Goal: Book appointment/travel/reservation

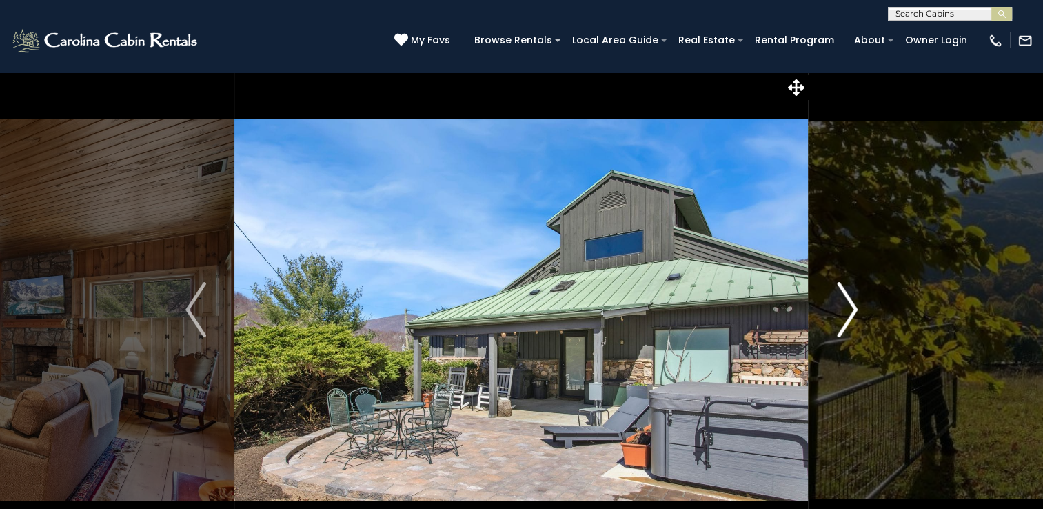
click at [860, 326] on button "Next" at bounding box center [846, 309] width 77 height 475
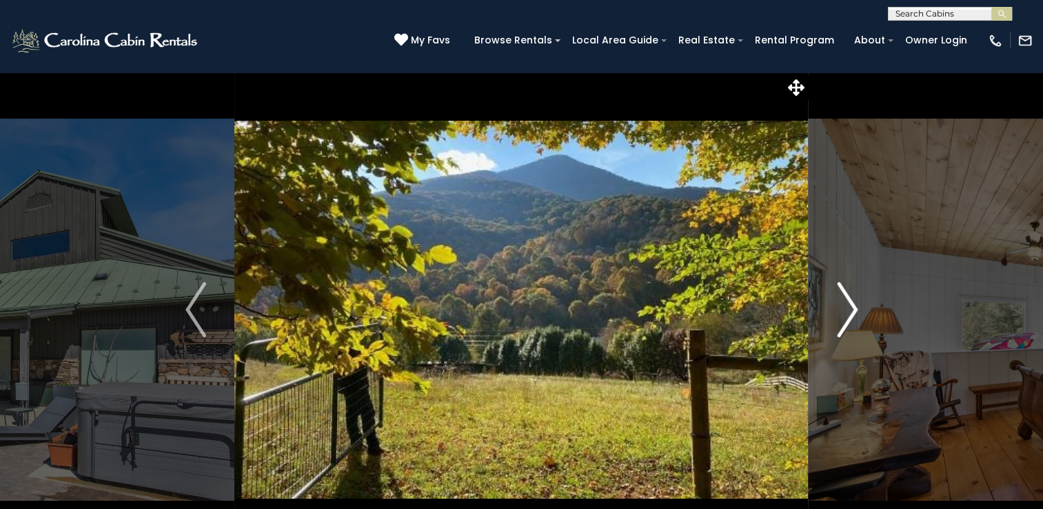
click at [854, 321] on img "Next" at bounding box center [847, 309] width 21 height 55
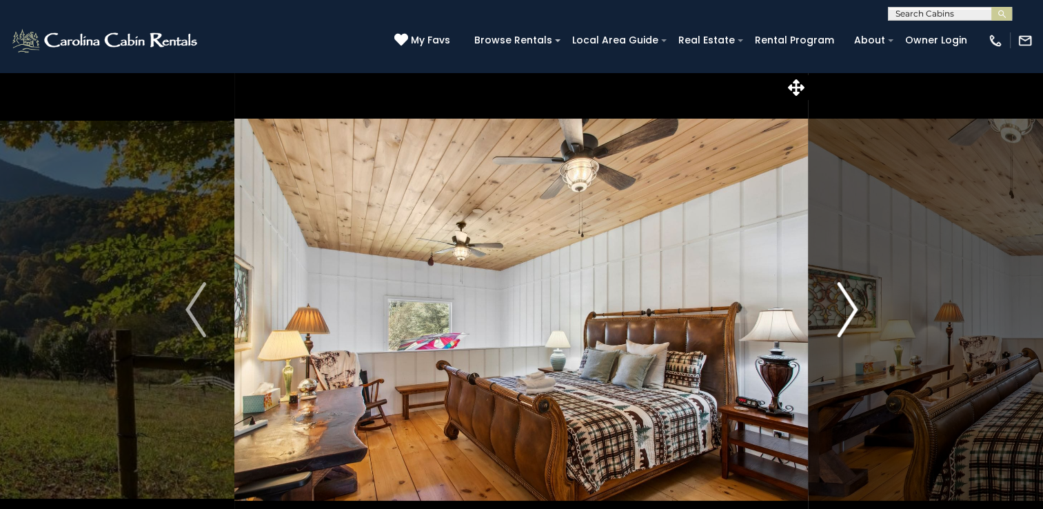
click at [854, 321] on img "Next" at bounding box center [847, 309] width 21 height 55
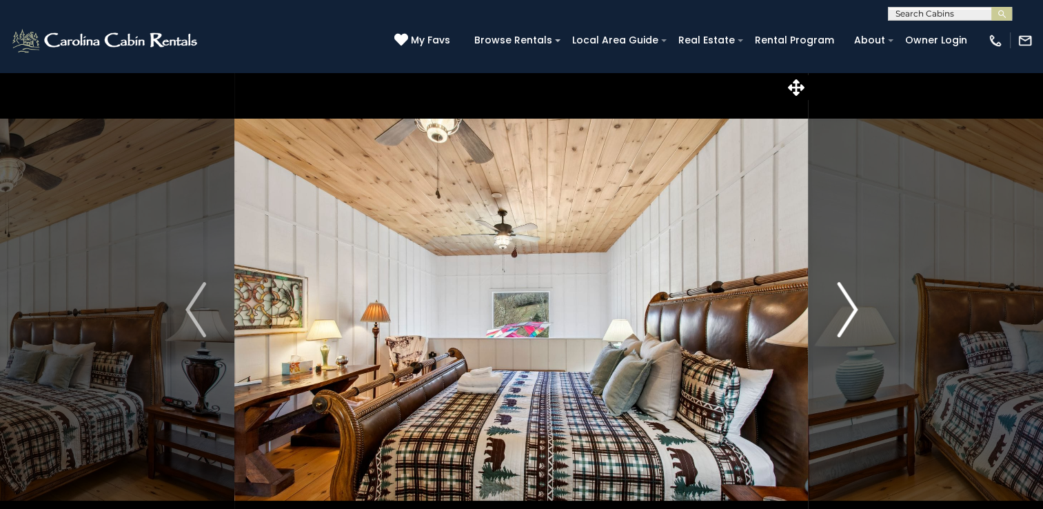
click at [854, 321] on img "Next" at bounding box center [847, 309] width 21 height 55
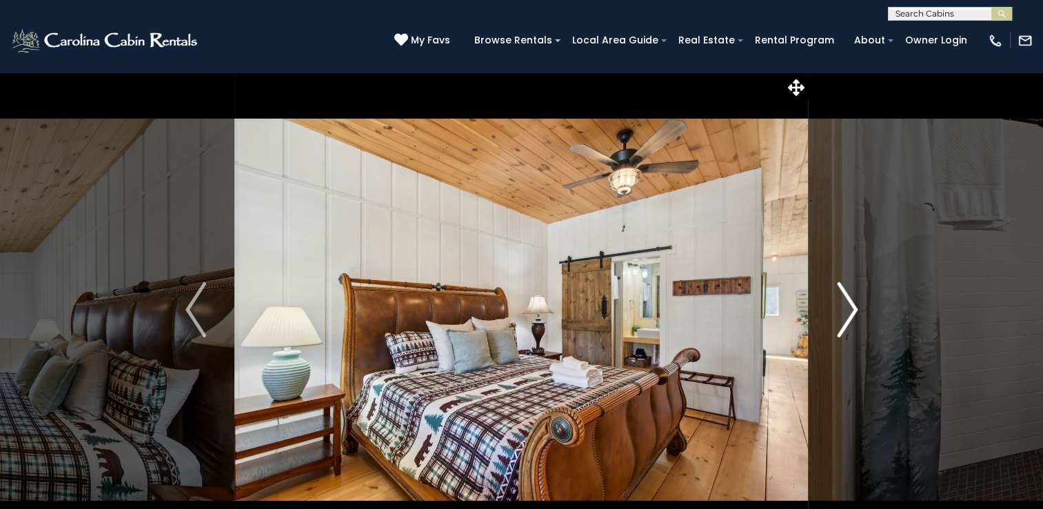
click at [854, 321] on img "Next" at bounding box center [847, 309] width 21 height 55
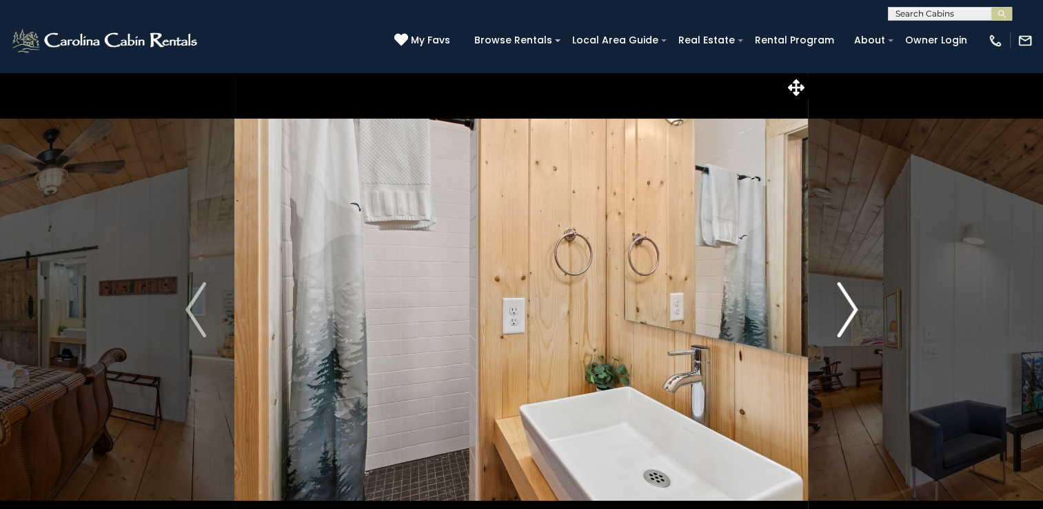
click at [854, 321] on img "Next" at bounding box center [847, 309] width 21 height 55
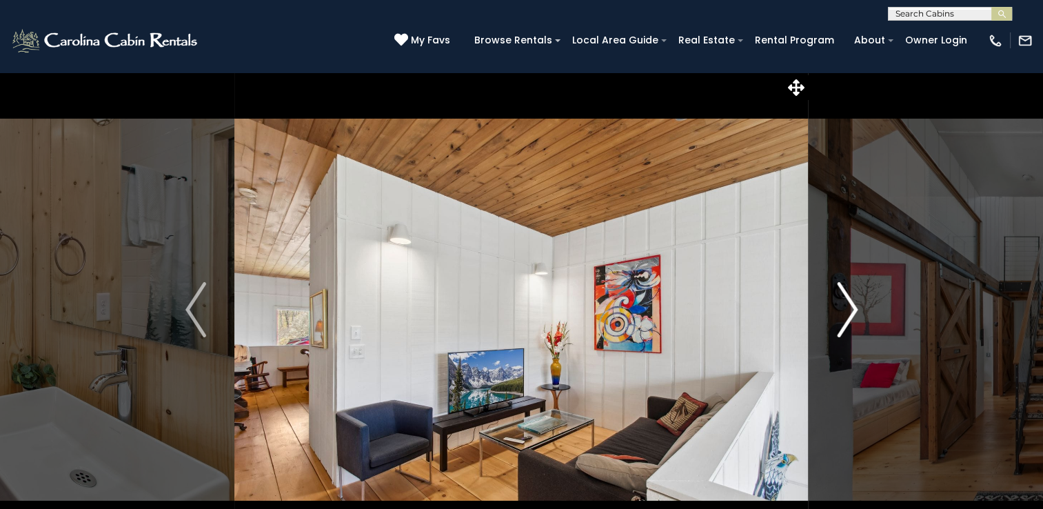
click at [854, 321] on img "Next" at bounding box center [847, 309] width 21 height 55
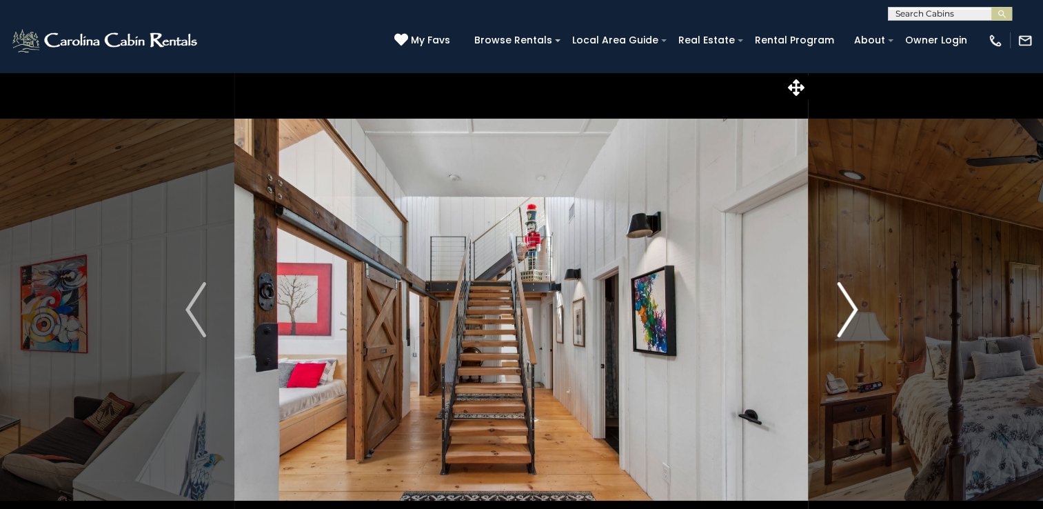
click at [854, 321] on img "Next" at bounding box center [847, 309] width 21 height 55
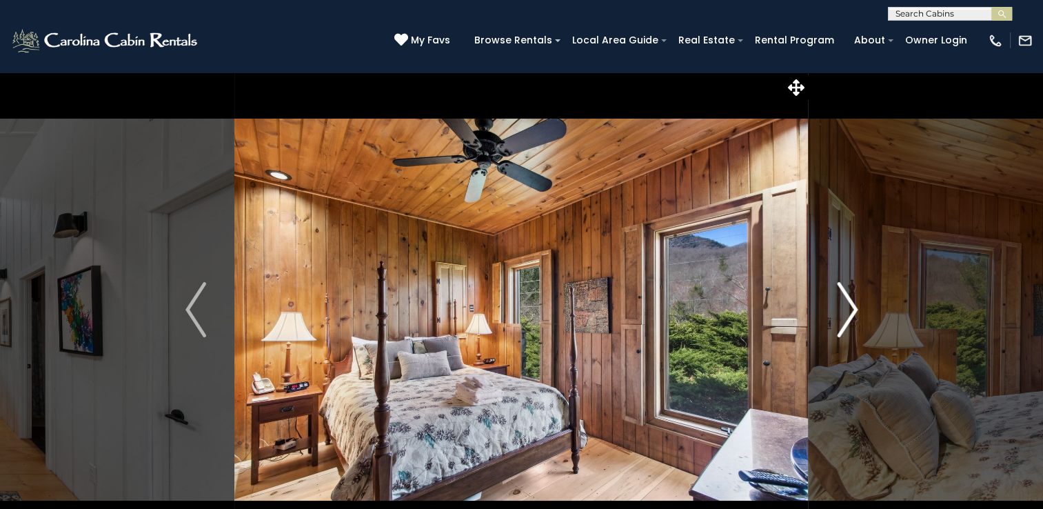
click at [854, 321] on img "Next" at bounding box center [847, 309] width 21 height 55
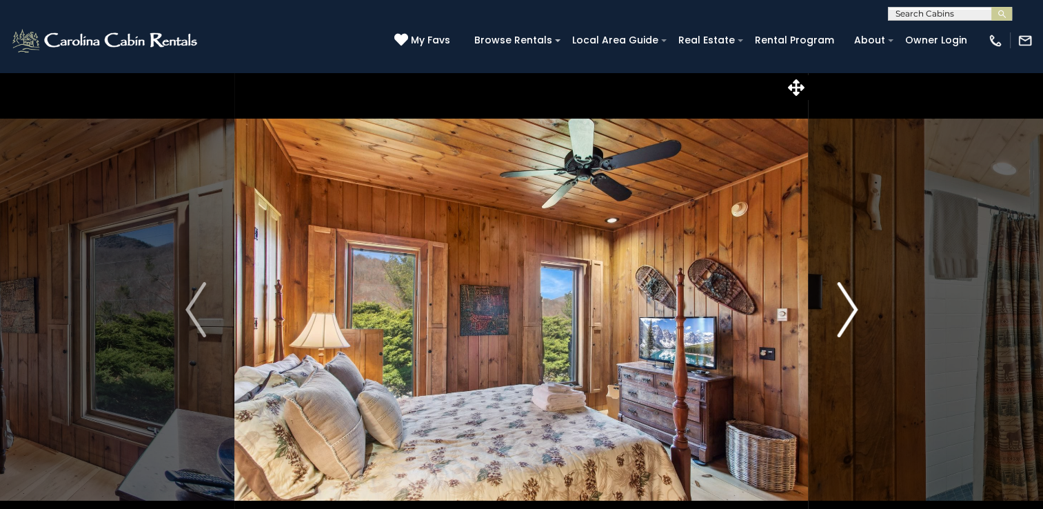
click at [854, 321] on img "Next" at bounding box center [847, 309] width 21 height 55
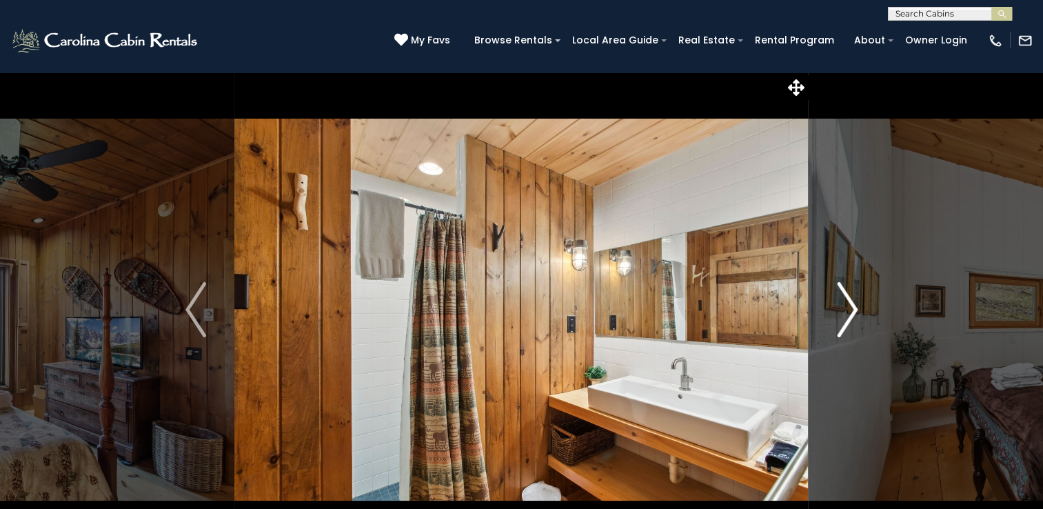
click at [854, 321] on img "Next" at bounding box center [847, 309] width 21 height 55
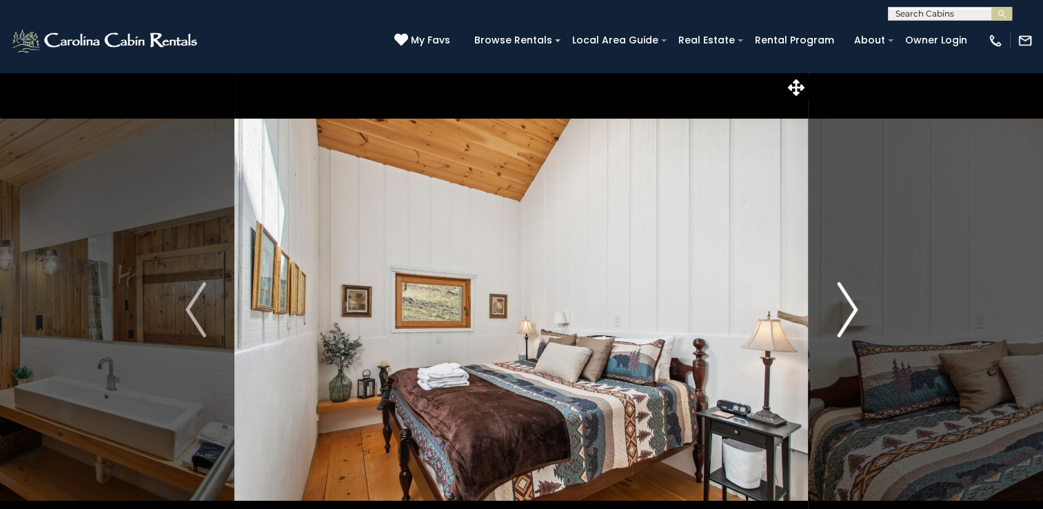
click at [854, 321] on img "Next" at bounding box center [847, 309] width 21 height 55
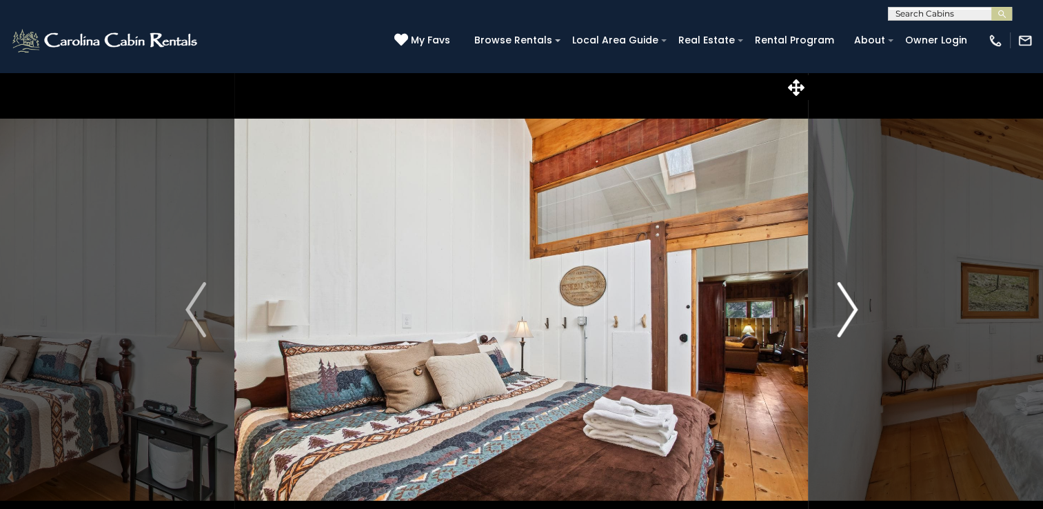
click at [825, 329] on button "Next" at bounding box center [846, 309] width 77 height 475
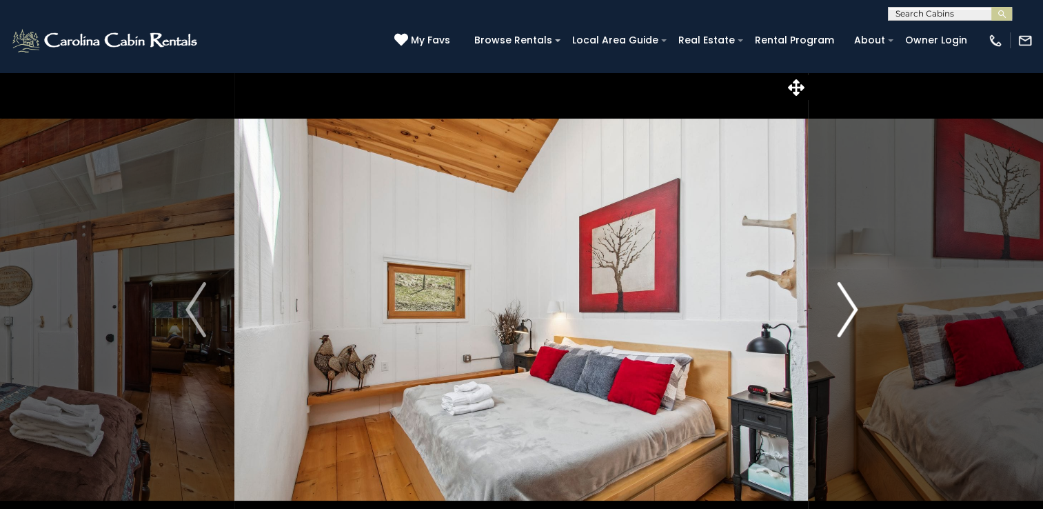
click at [825, 329] on button "Next" at bounding box center [846, 309] width 77 height 475
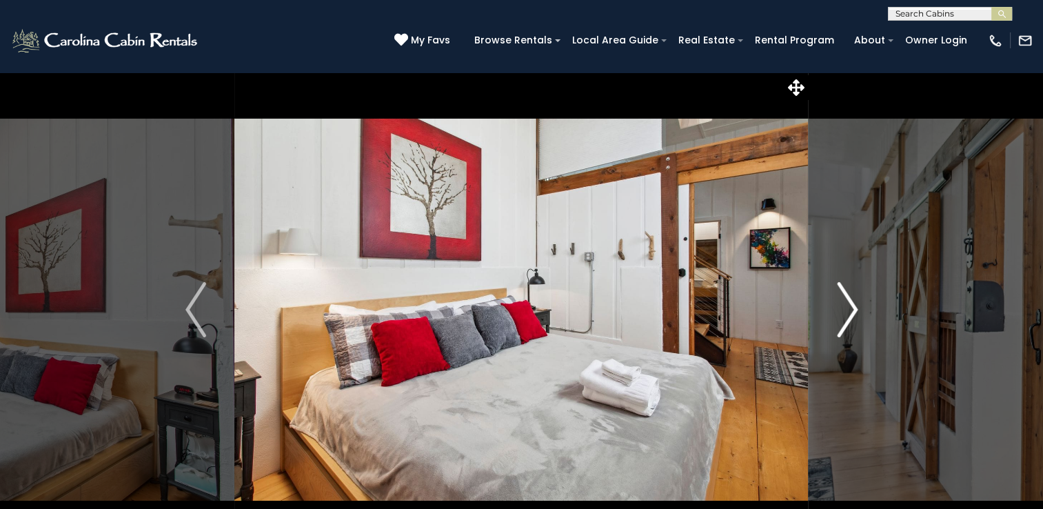
click at [825, 329] on button "Next" at bounding box center [846, 309] width 77 height 475
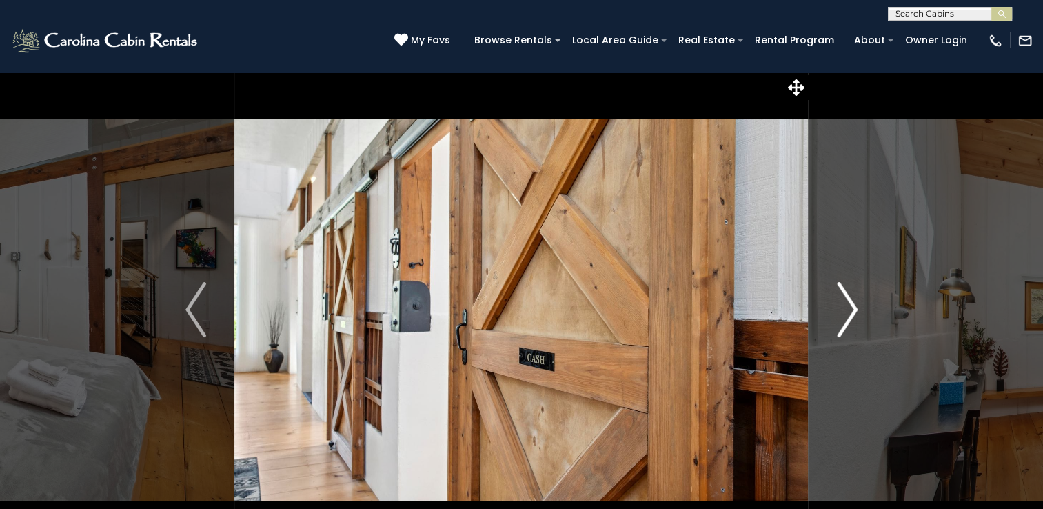
click at [825, 329] on button "Next" at bounding box center [846, 309] width 77 height 475
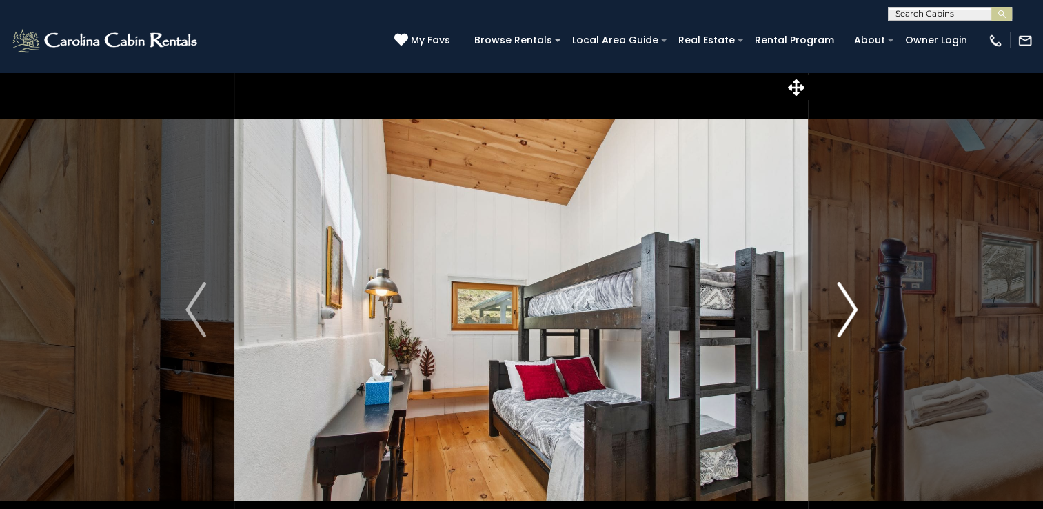
click at [825, 329] on button "Next" at bounding box center [846, 309] width 77 height 475
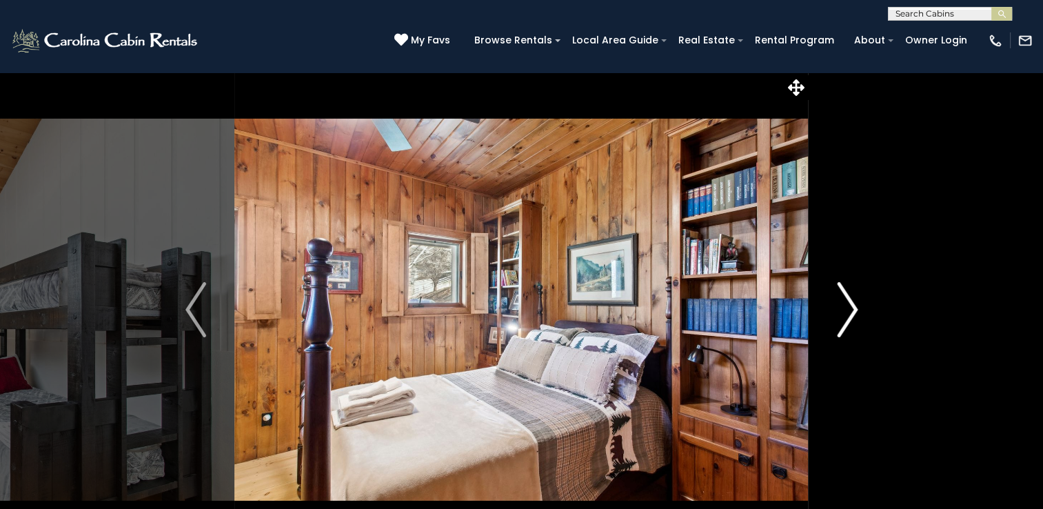
click at [825, 329] on button "Next" at bounding box center [846, 309] width 77 height 475
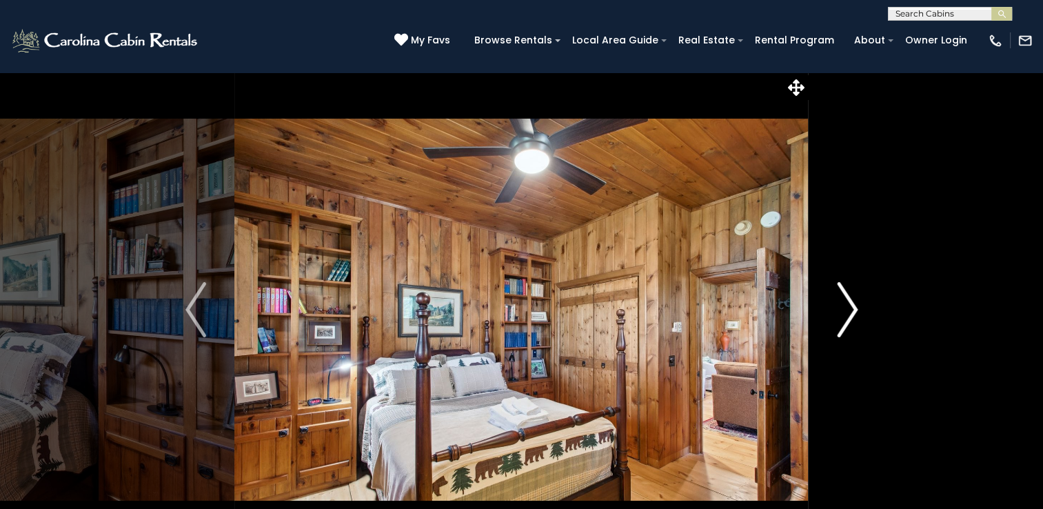
click at [825, 329] on button "Next" at bounding box center [846, 309] width 77 height 475
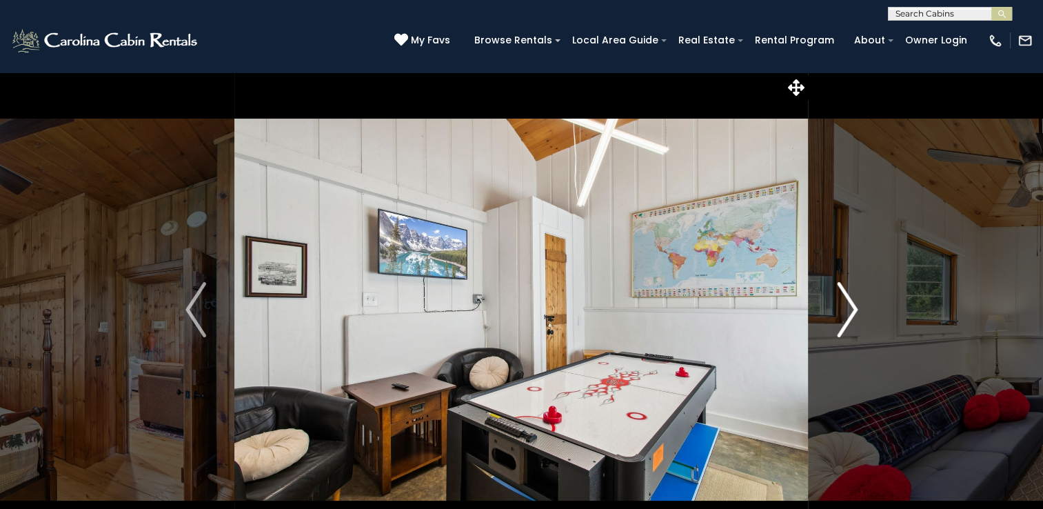
click at [825, 329] on button "Next" at bounding box center [846, 309] width 77 height 475
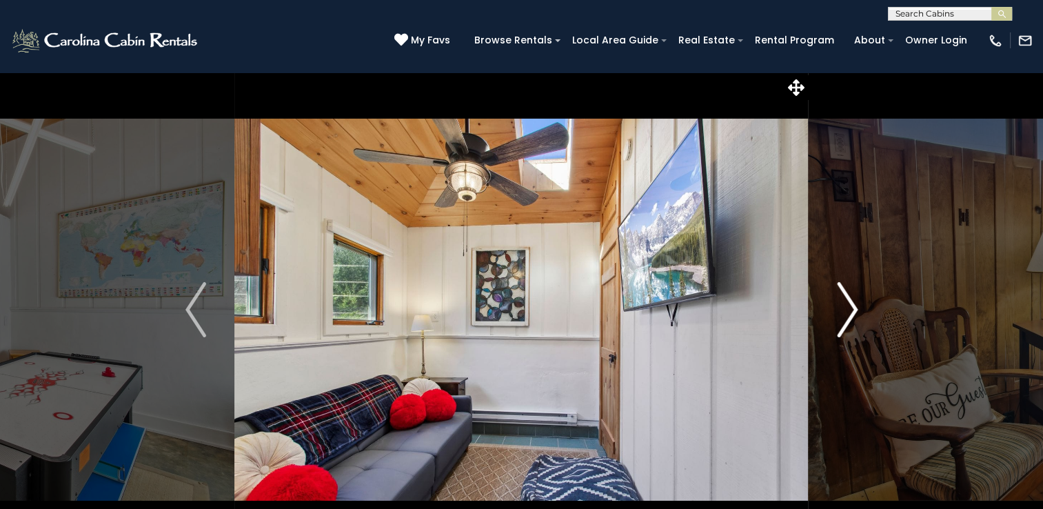
click at [825, 329] on button "Next" at bounding box center [846, 309] width 77 height 475
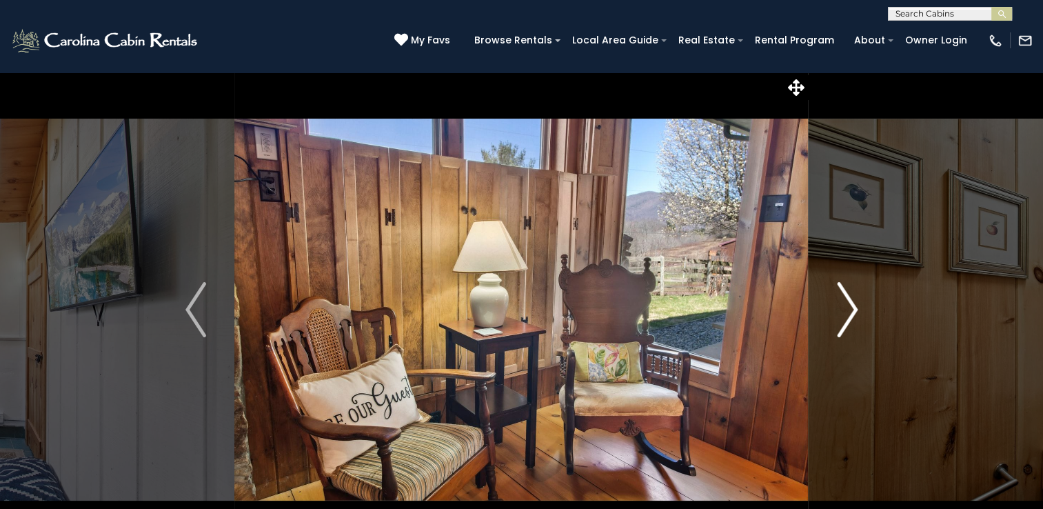
click at [843, 333] on img "Next" at bounding box center [847, 309] width 21 height 55
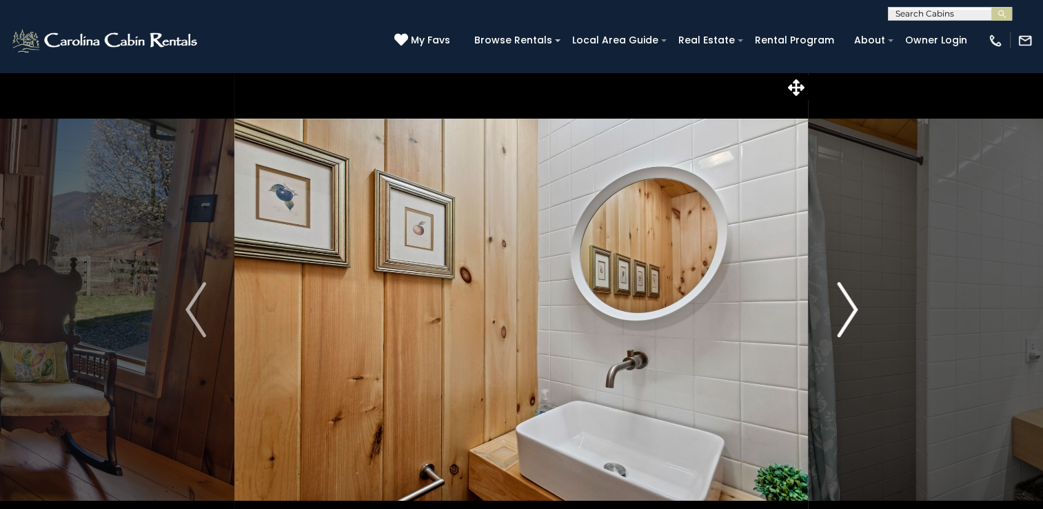
click at [855, 320] on img "Next" at bounding box center [847, 309] width 21 height 55
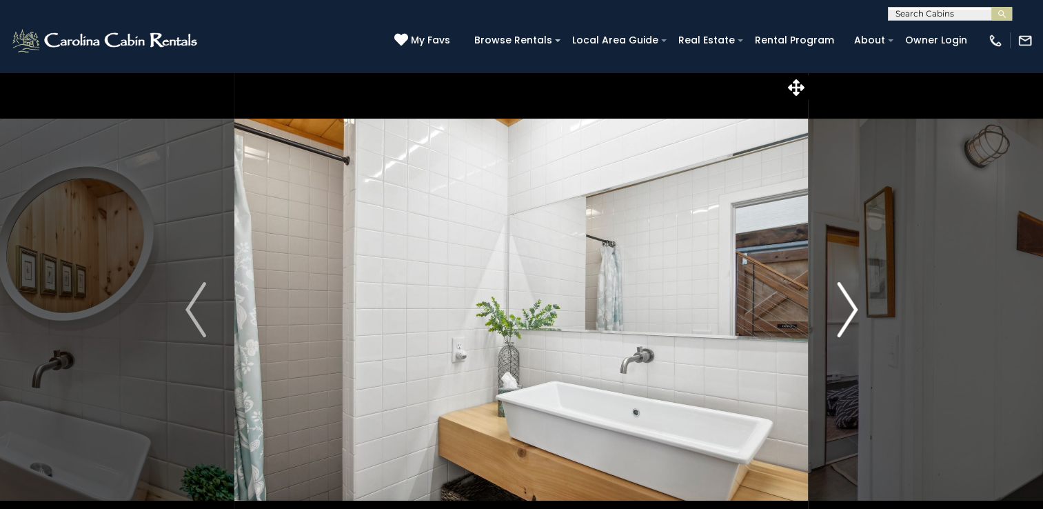
click at [853, 318] on img "Next" at bounding box center [847, 309] width 21 height 55
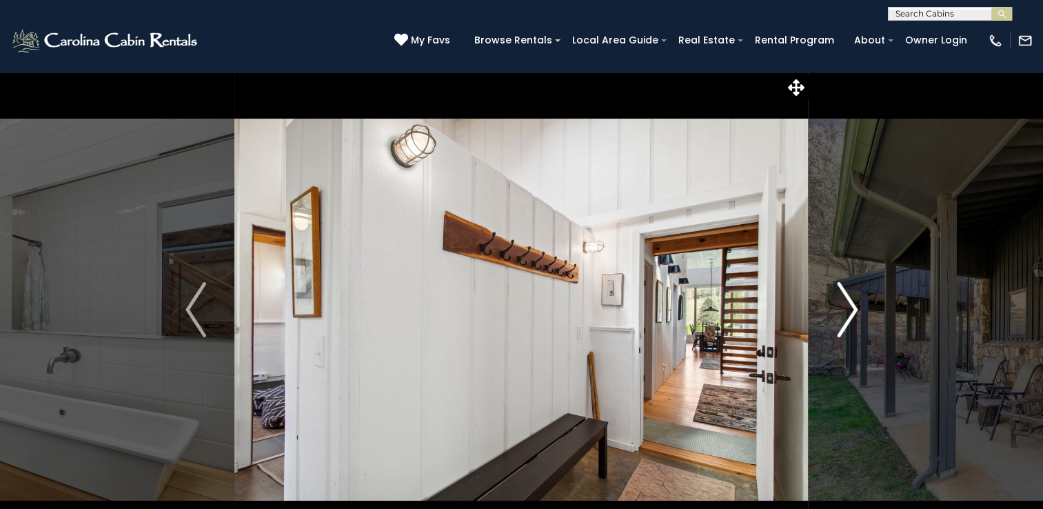
click at [853, 318] on img "Next" at bounding box center [847, 309] width 21 height 55
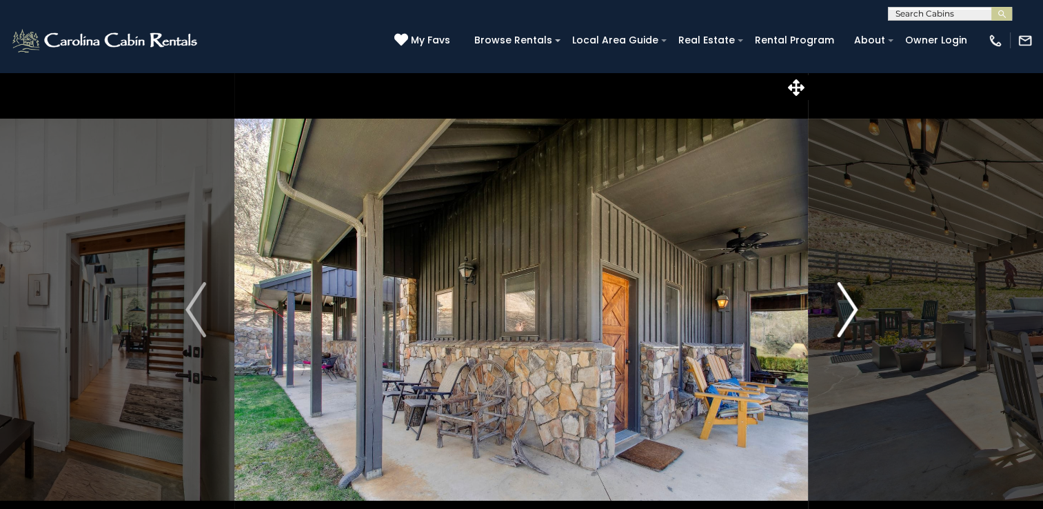
click at [853, 318] on img "Next" at bounding box center [847, 309] width 21 height 55
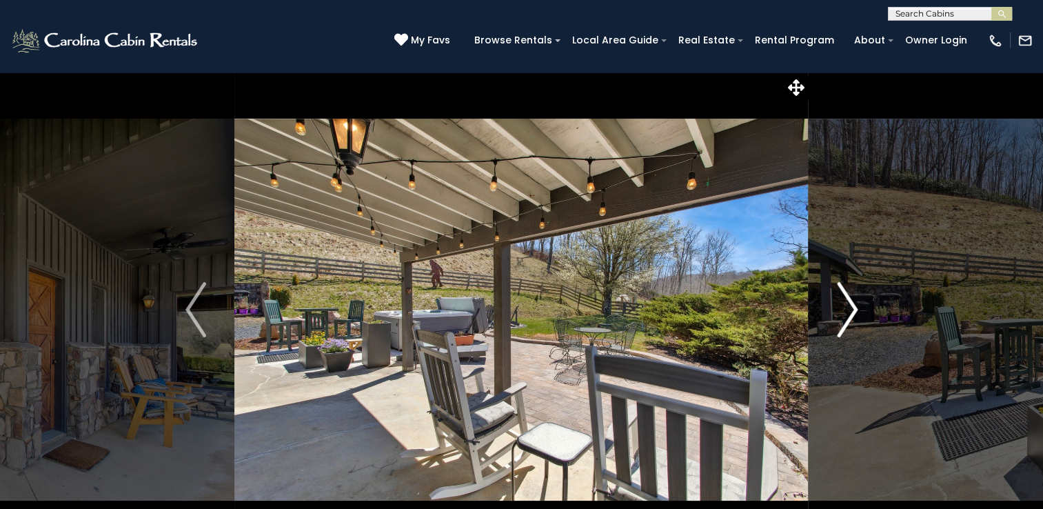
click at [853, 318] on img "Next" at bounding box center [847, 309] width 21 height 55
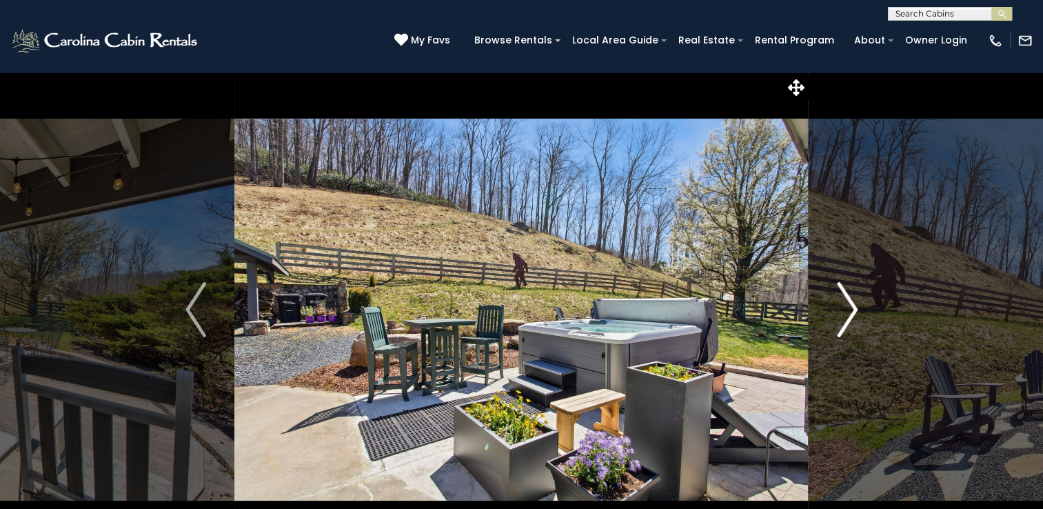
click at [853, 318] on img "Next" at bounding box center [847, 309] width 21 height 55
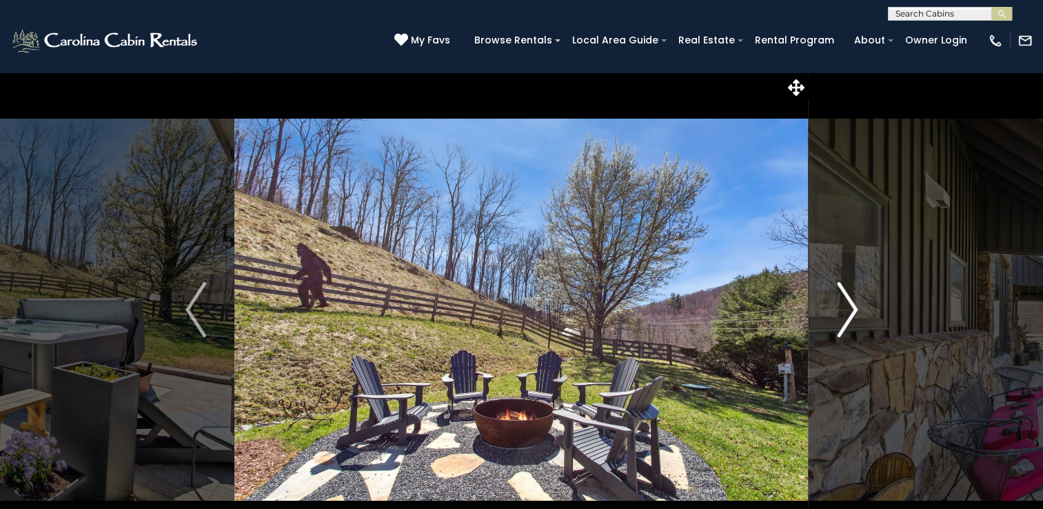
click at [853, 318] on img "Next" at bounding box center [847, 309] width 21 height 55
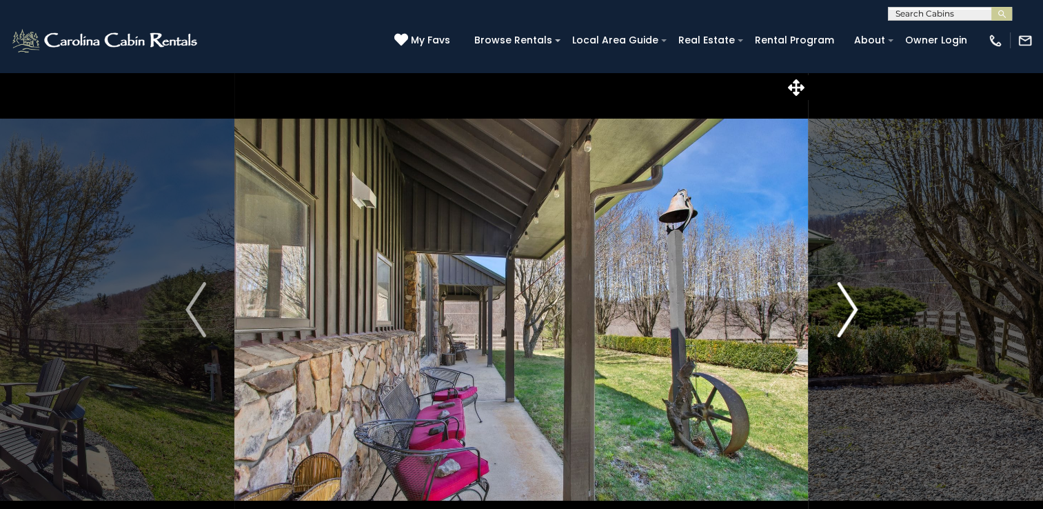
click at [853, 318] on img "Next" at bounding box center [847, 309] width 21 height 55
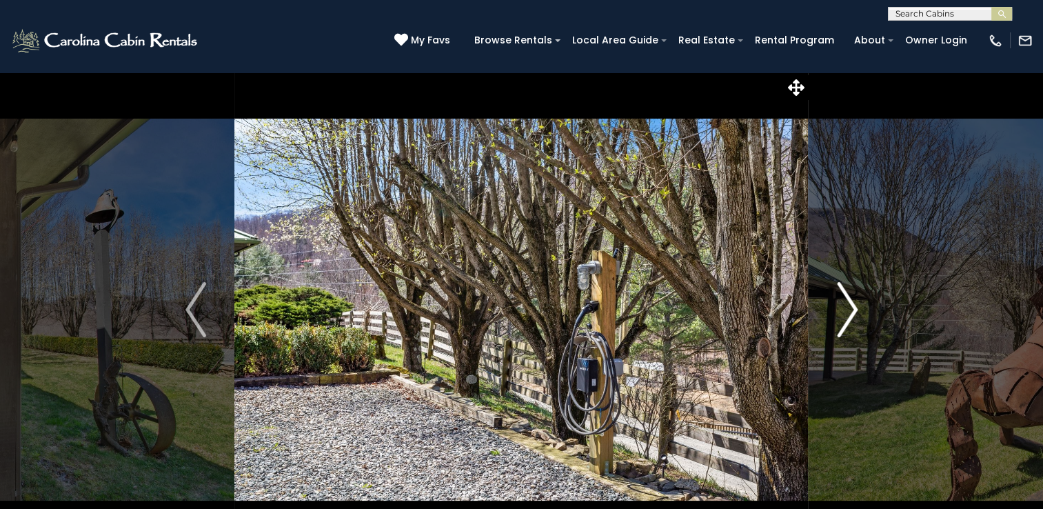
click at [853, 318] on img "Next" at bounding box center [847, 309] width 21 height 55
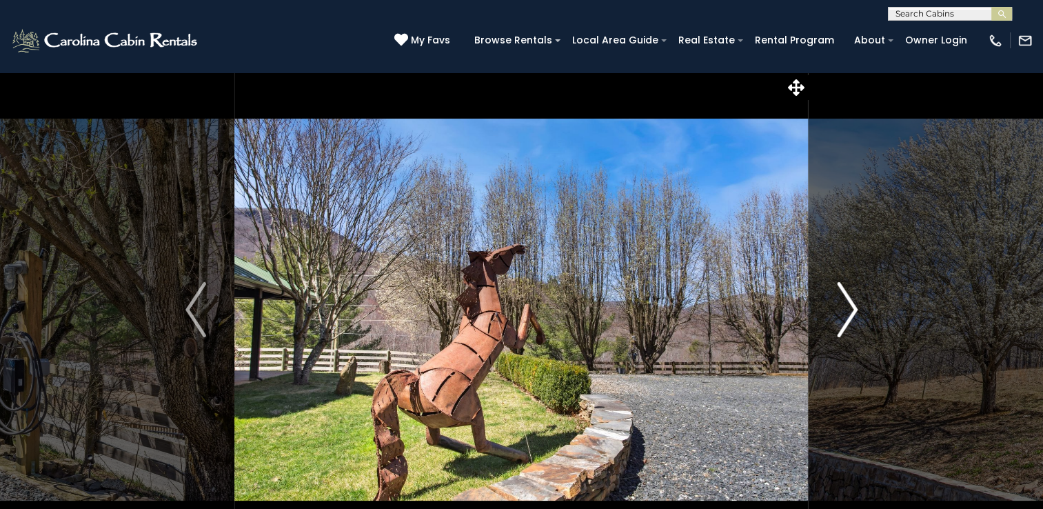
click at [853, 318] on img "Next" at bounding box center [847, 309] width 21 height 55
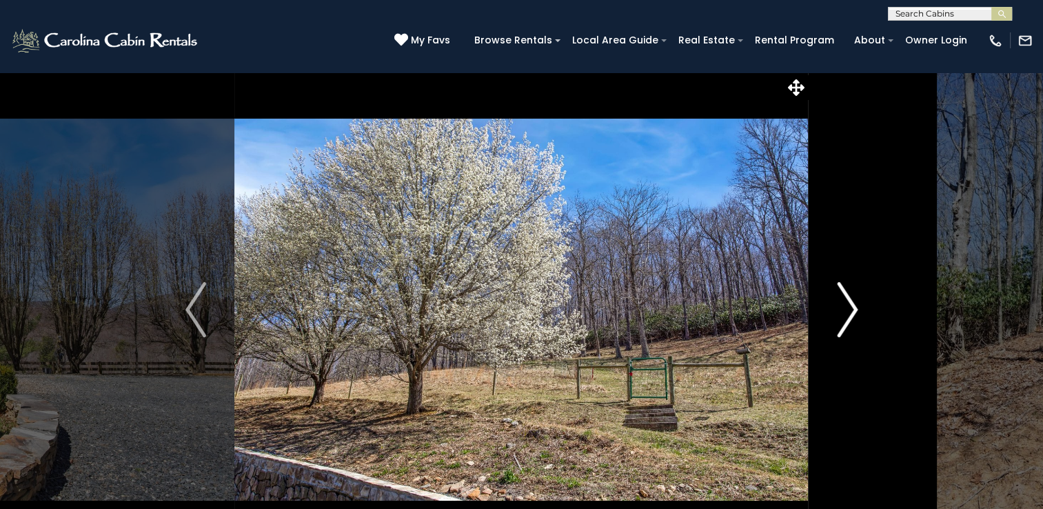
click at [853, 318] on img "Next" at bounding box center [847, 309] width 21 height 55
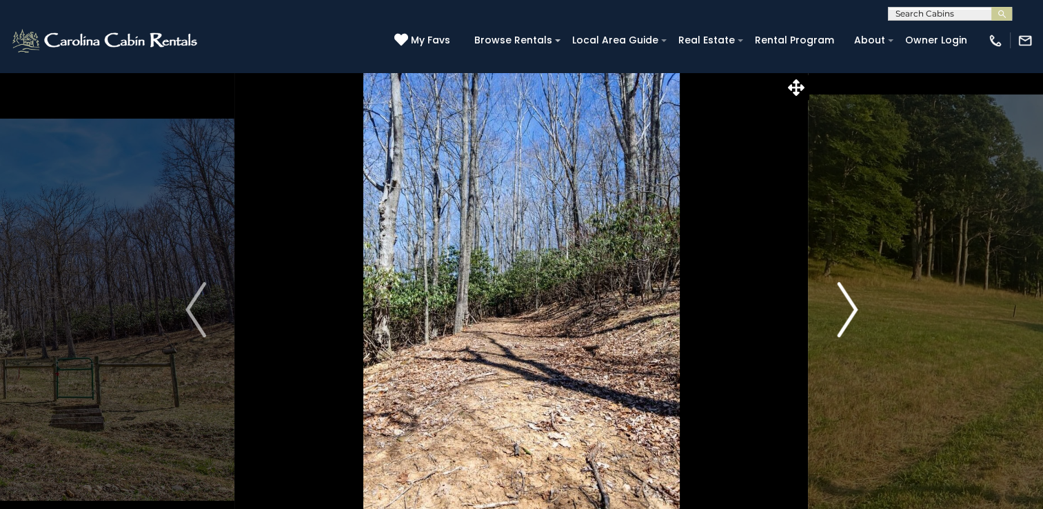
click at [853, 318] on img "Next" at bounding box center [847, 309] width 21 height 55
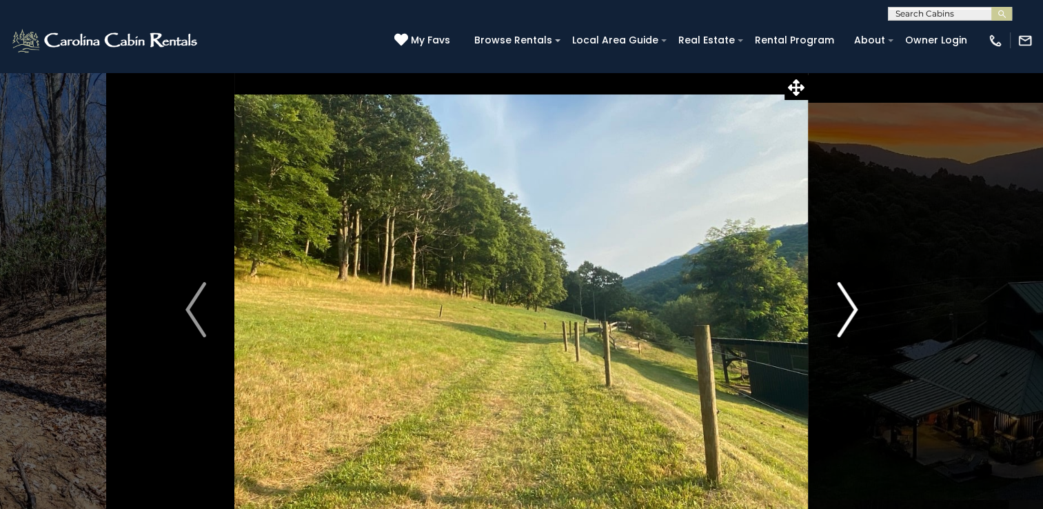
click at [853, 318] on img "Next" at bounding box center [847, 309] width 21 height 55
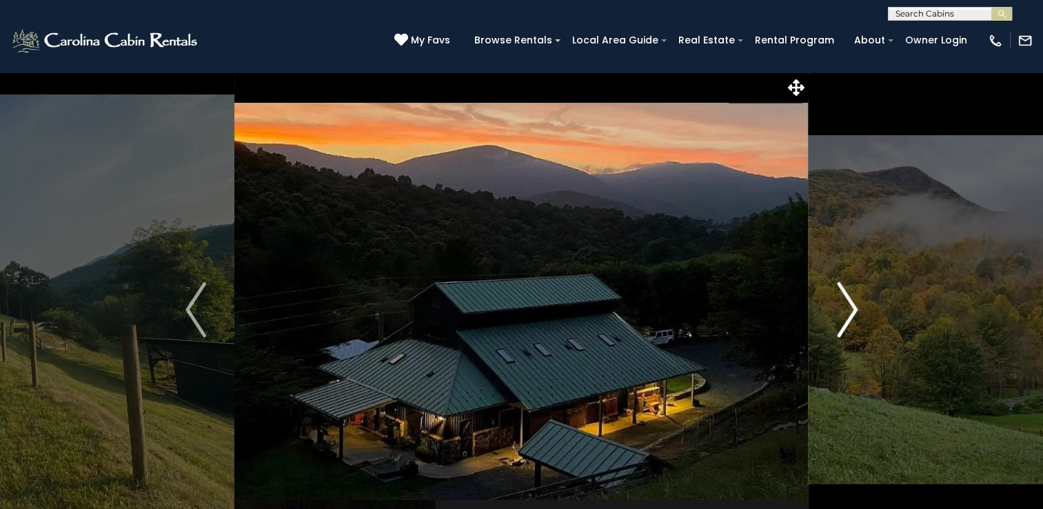
click at [853, 318] on img "Next" at bounding box center [847, 309] width 21 height 55
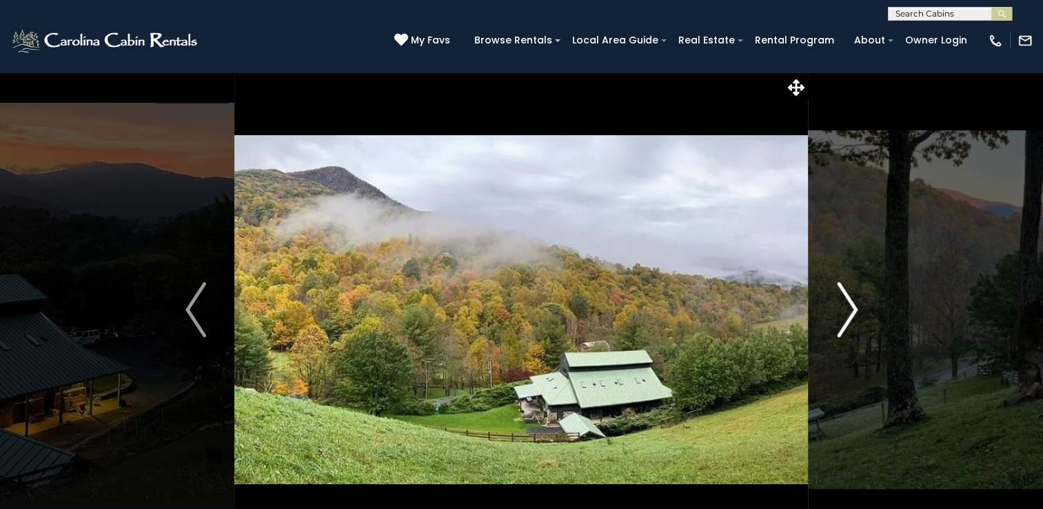
click at [853, 318] on img "Next" at bounding box center [847, 309] width 21 height 55
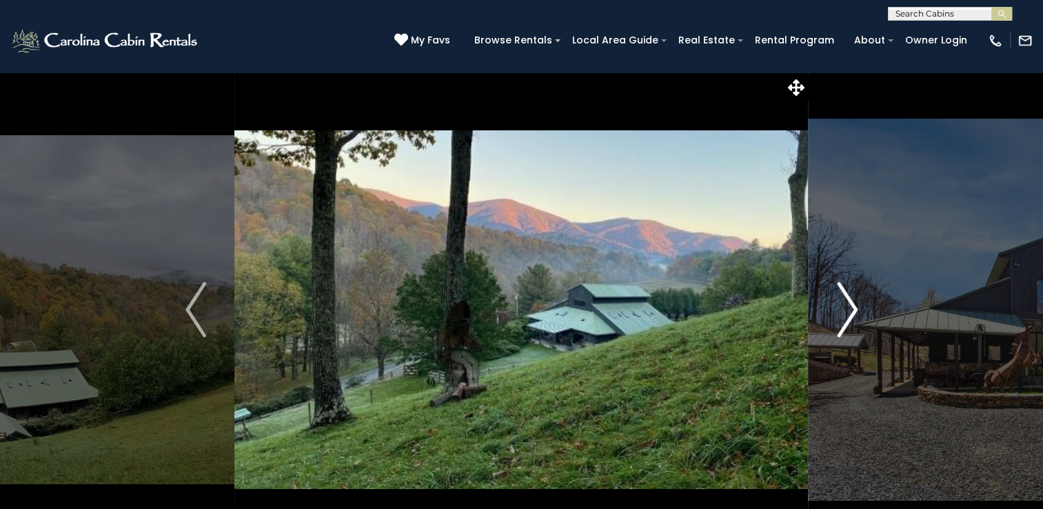
click at [853, 318] on img "Next" at bounding box center [847, 309] width 21 height 55
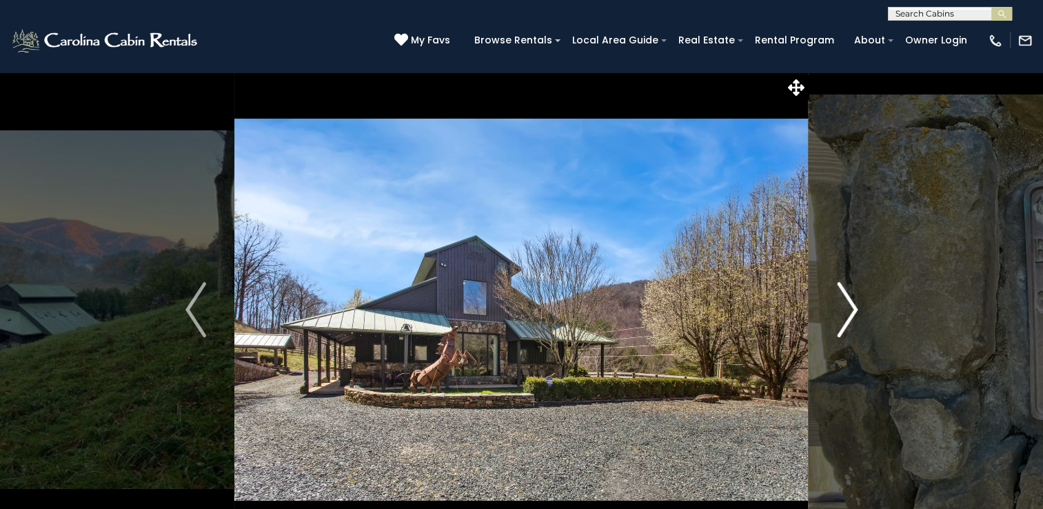
click at [853, 318] on img "Next" at bounding box center [847, 309] width 21 height 55
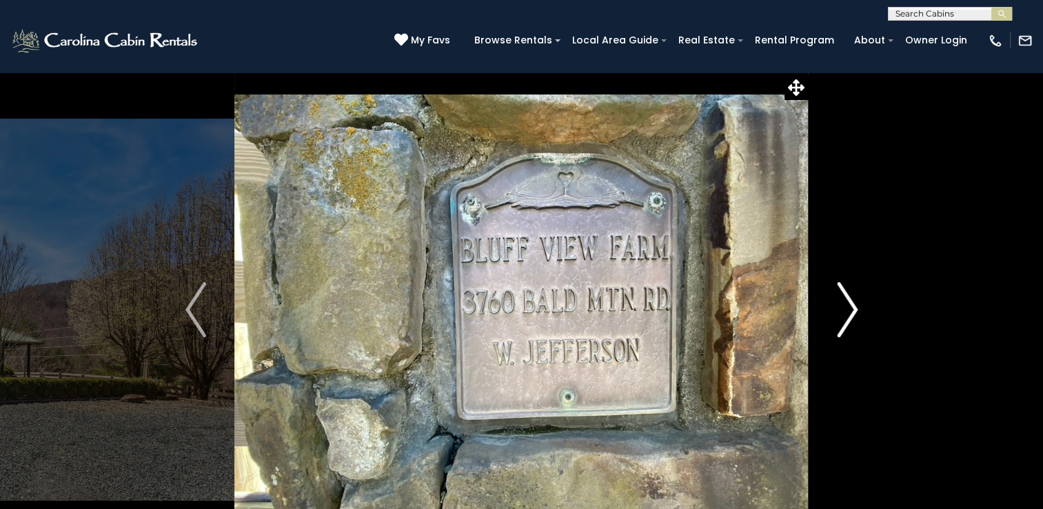
click at [853, 318] on img "Next" at bounding box center [847, 309] width 21 height 55
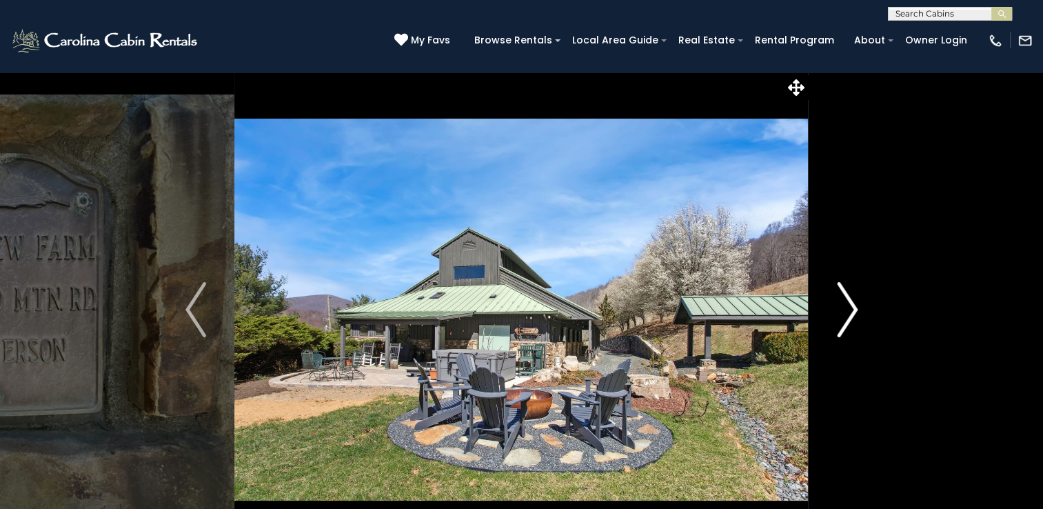
click at [853, 318] on img "Next" at bounding box center [847, 309] width 21 height 55
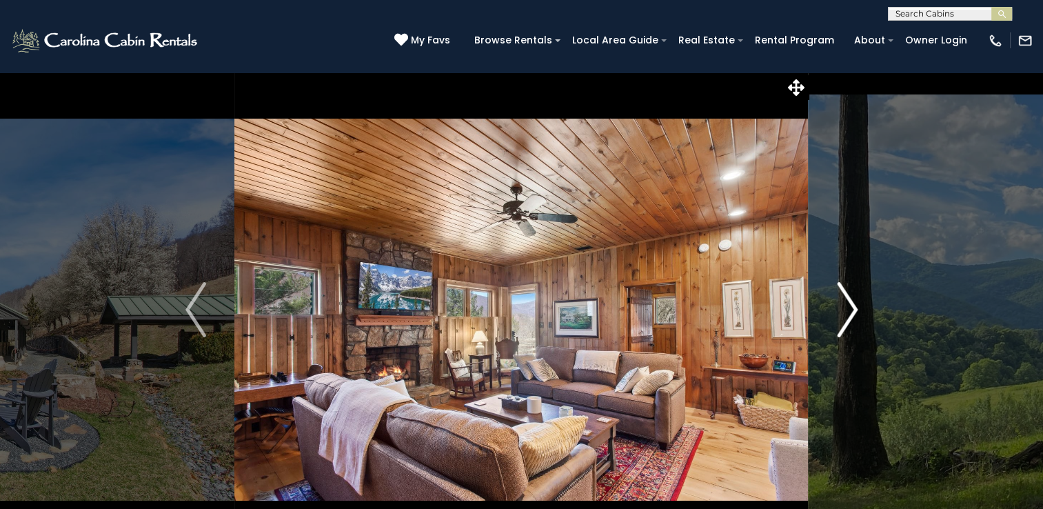
click at [853, 318] on img "Next" at bounding box center [847, 309] width 21 height 55
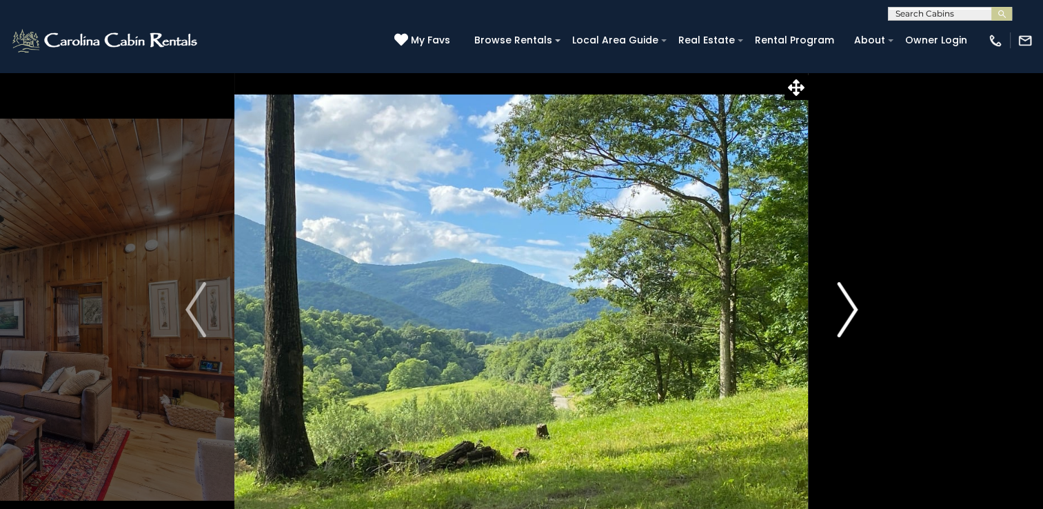
click at [853, 318] on img "Next" at bounding box center [847, 309] width 21 height 55
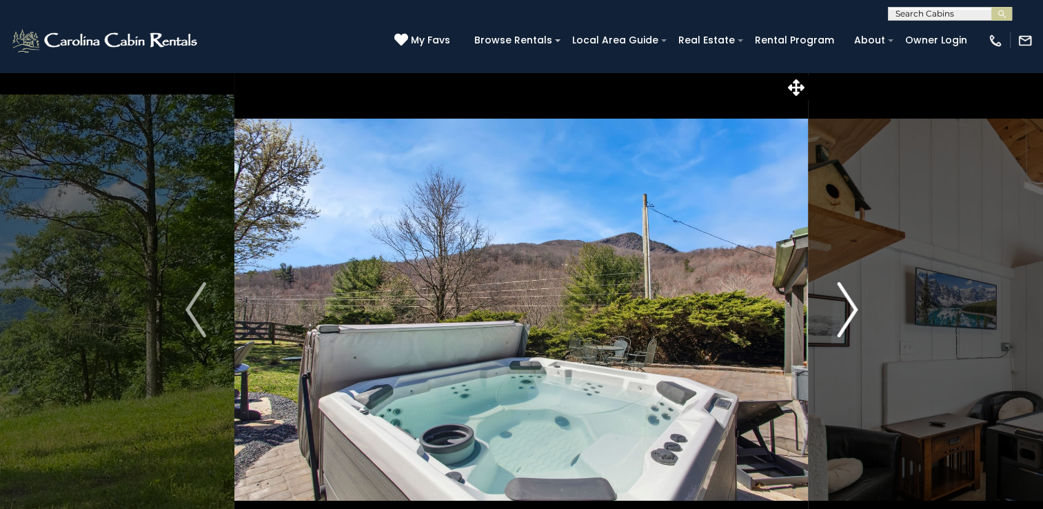
click at [853, 318] on img "Next" at bounding box center [847, 309] width 21 height 55
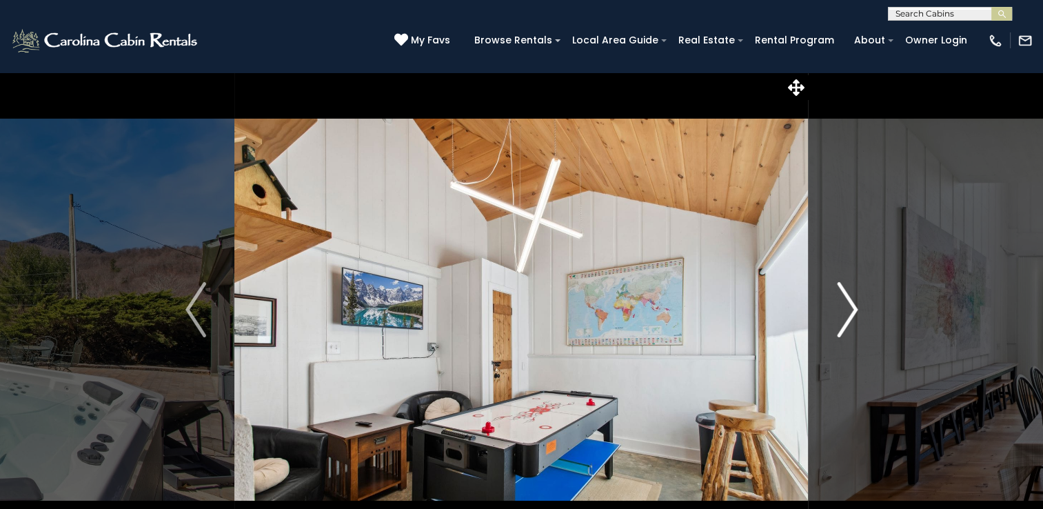
click at [853, 318] on img "Next" at bounding box center [847, 309] width 21 height 55
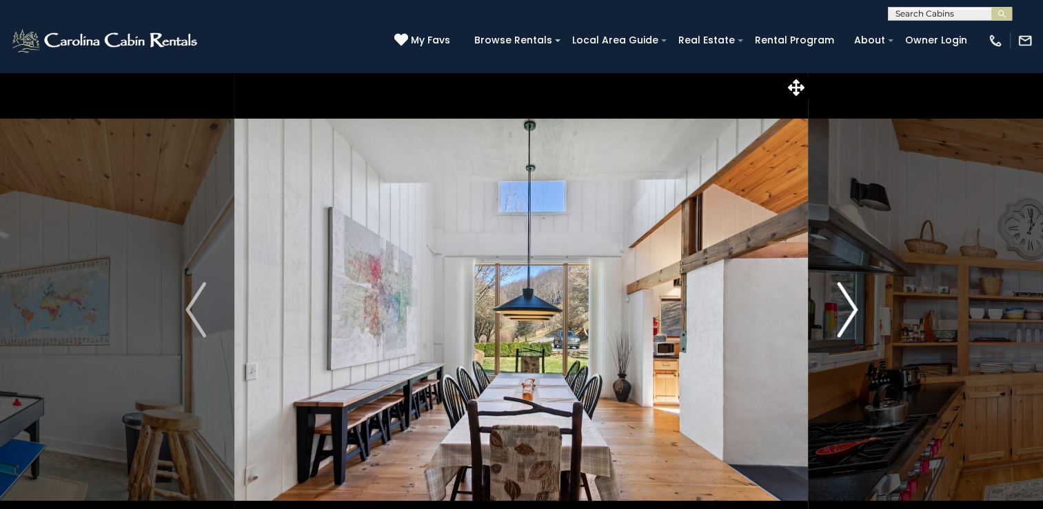
click at [853, 318] on img "Next" at bounding box center [847, 309] width 21 height 55
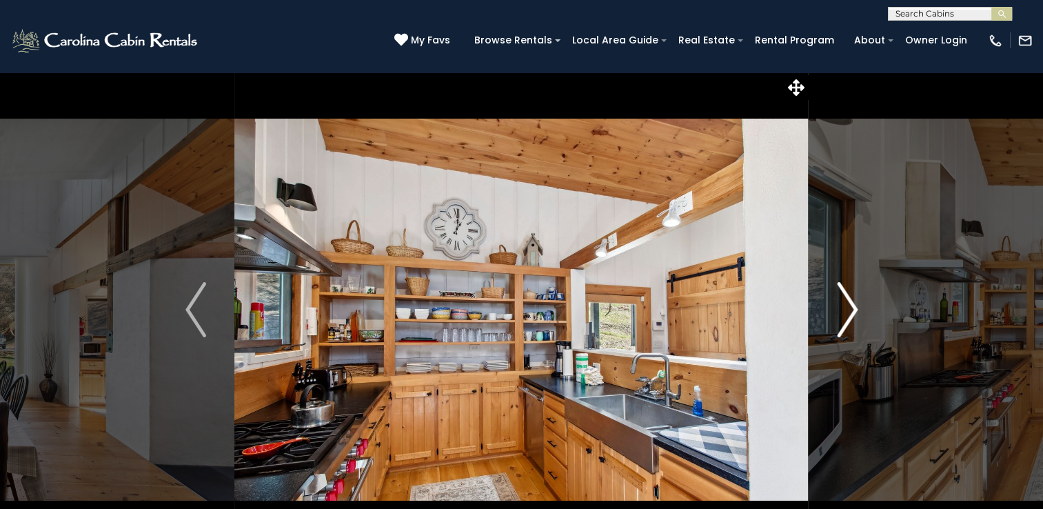
click at [853, 318] on img "Next" at bounding box center [847, 309] width 21 height 55
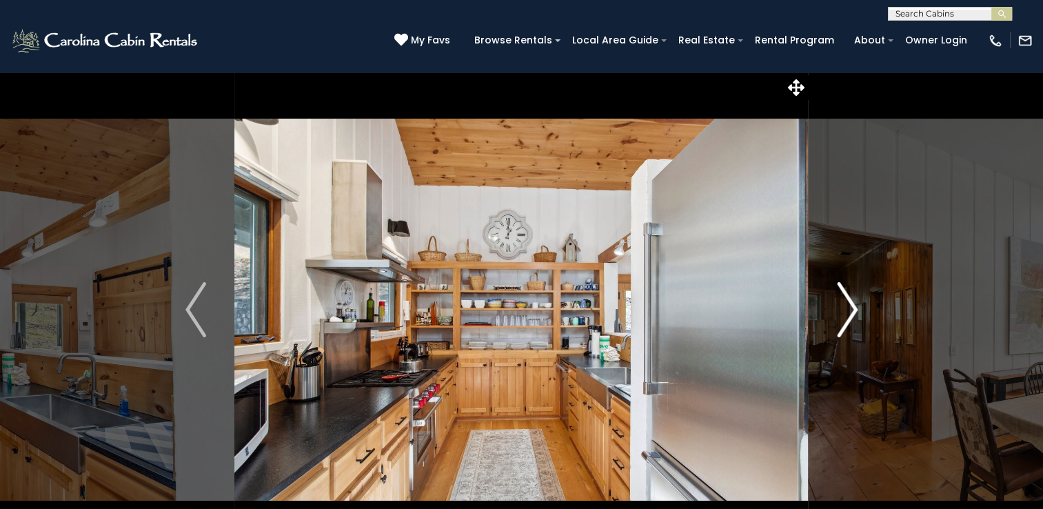
click at [853, 318] on img "Next" at bounding box center [847, 309] width 21 height 55
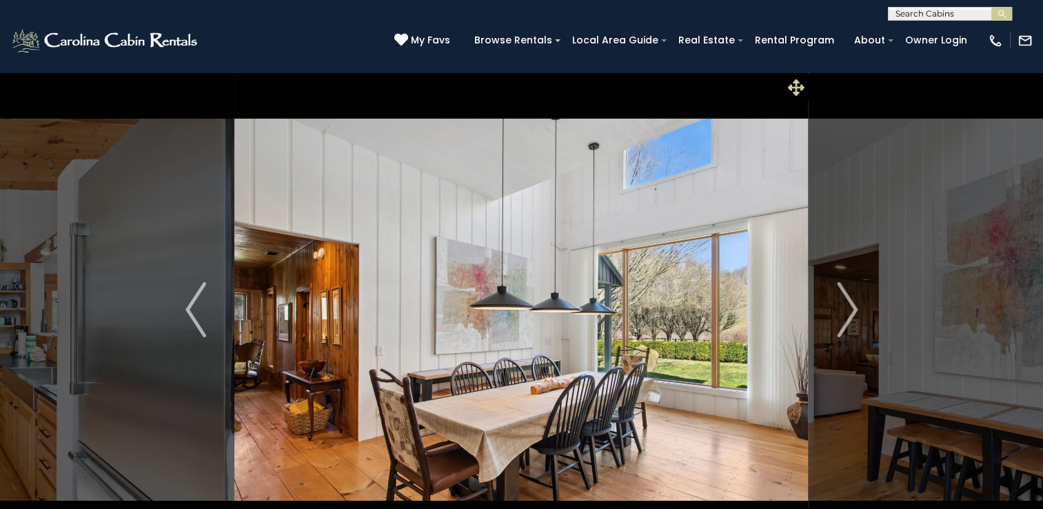
click at [797, 84] on icon at bounding box center [796, 87] width 17 height 17
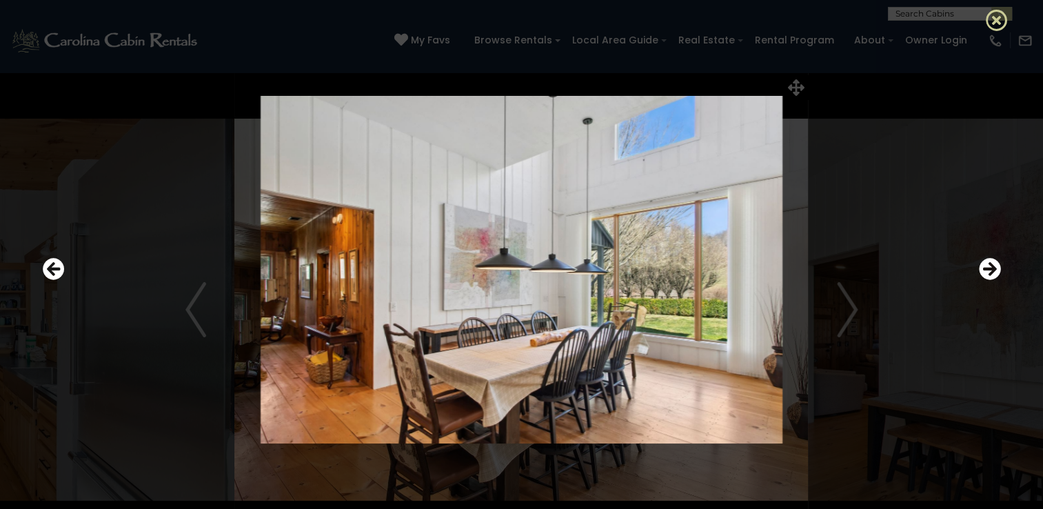
click at [996, 16] on icon at bounding box center [996, 20] width 22 height 22
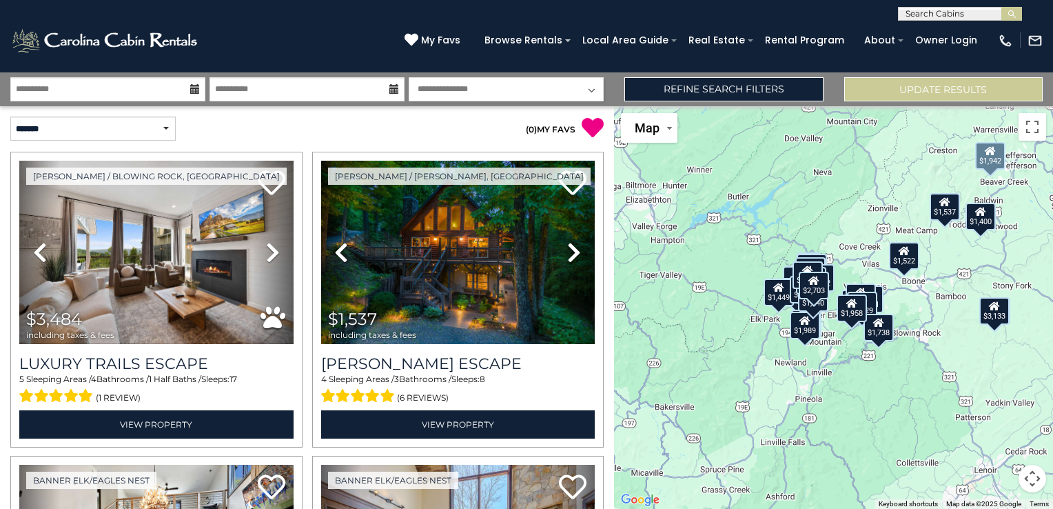
scroll to position [2398, 0]
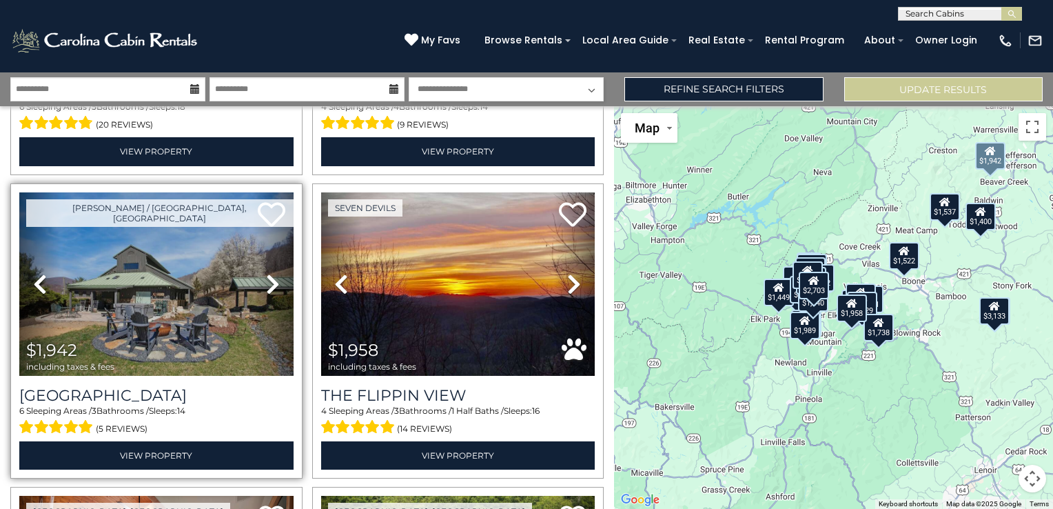
click at [273, 273] on icon at bounding box center [273, 284] width 14 height 22
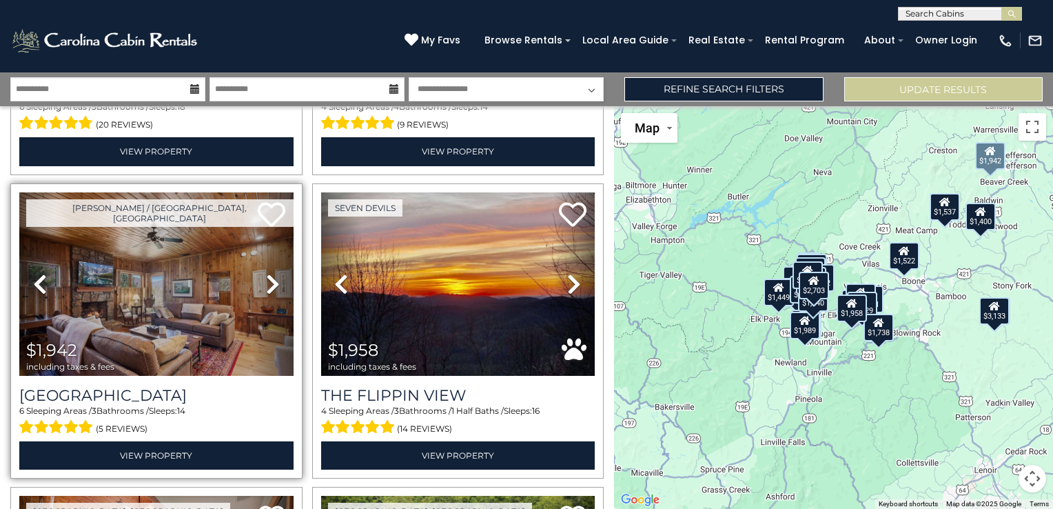
click at [268, 273] on icon at bounding box center [273, 284] width 14 height 22
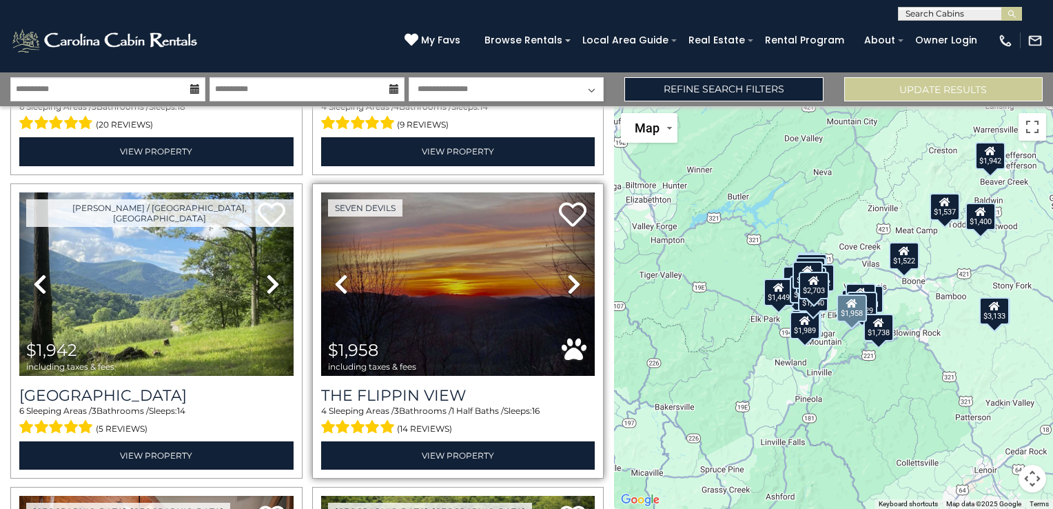
click at [567, 273] on icon at bounding box center [574, 284] width 14 height 22
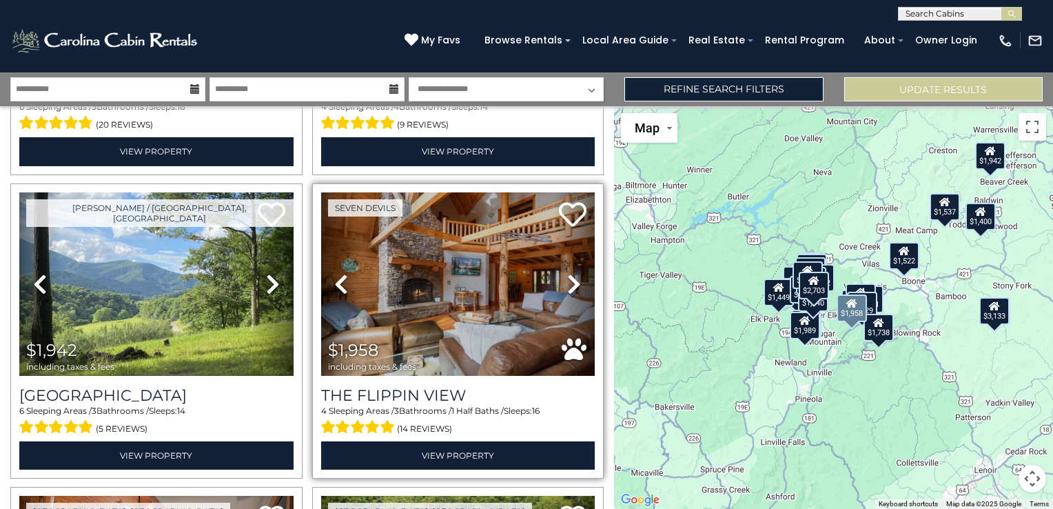
click at [567, 273] on icon at bounding box center [574, 284] width 14 height 22
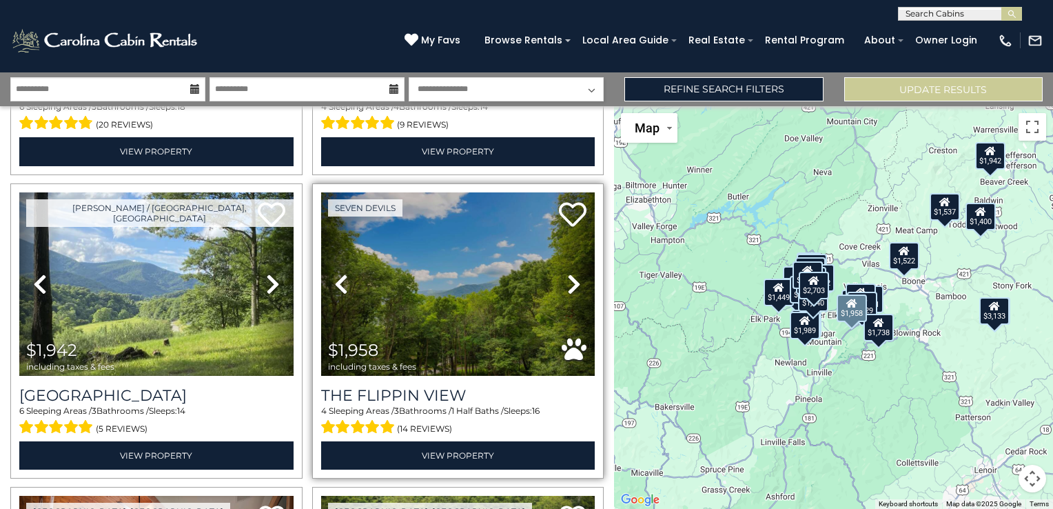
click at [343, 273] on icon at bounding box center [341, 284] width 14 height 22
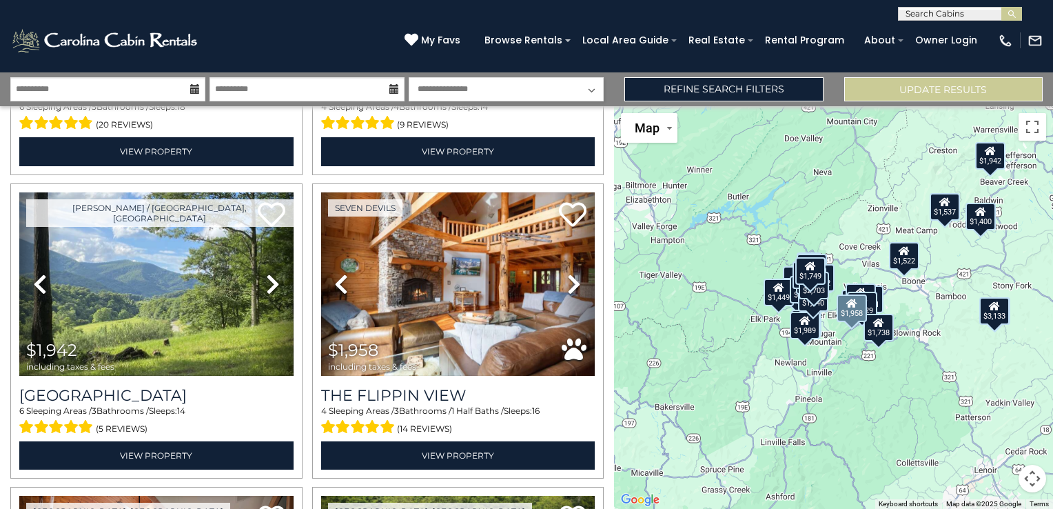
click at [598, 183] on div "Seven Devils Previous Next" at bounding box center [458, 331] width 302 height 296
click at [601, 183] on div "Seven Devils Previous Next" at bounding box center [458, 331] width 302 height 296
click at [600, 148] on div "Beech Mountain, NC Previous" at bounding box center [458, 27] width 302 height 296
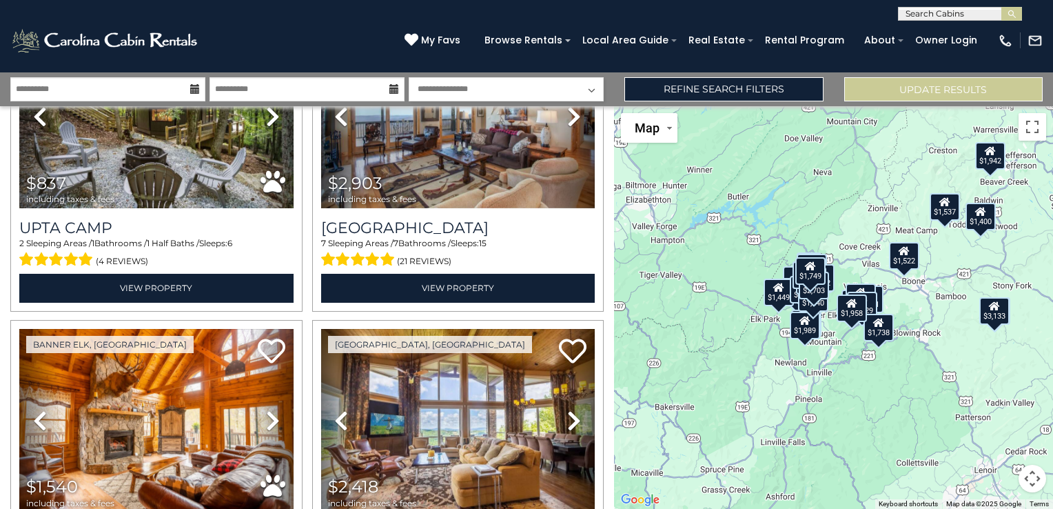
scroll to position [1396, 0]
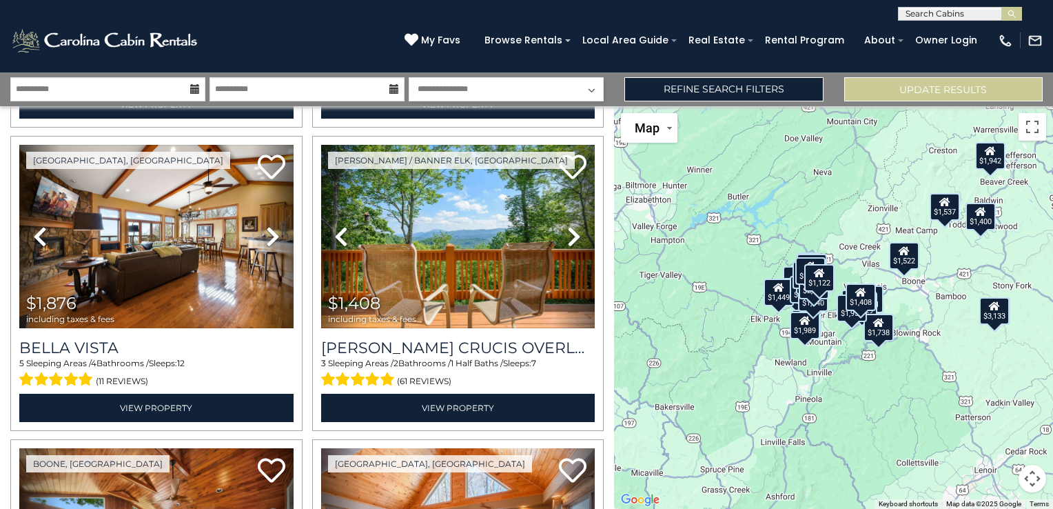
scroll to position [3327, 0]
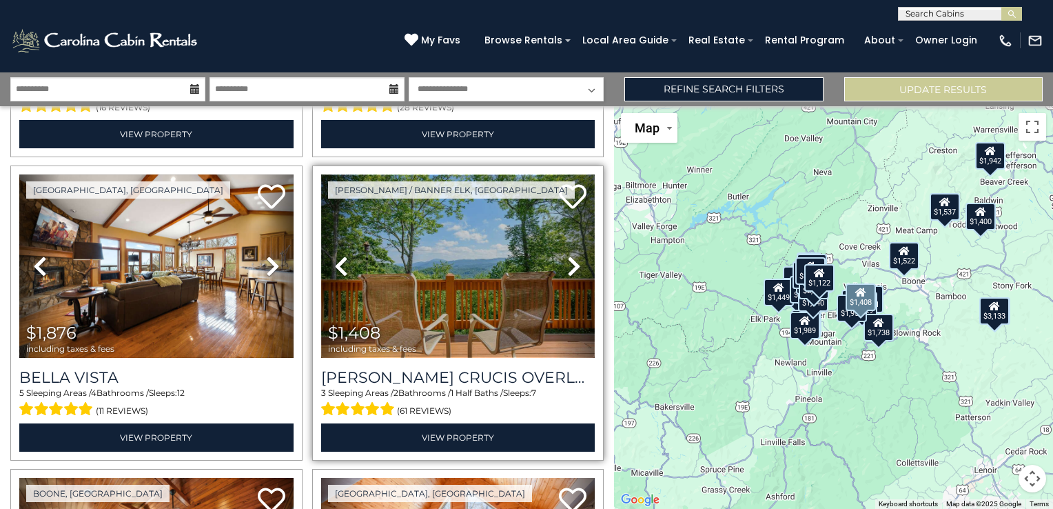
click at [495, 244] on img at bounding box center [458, 265] width 274 height 183
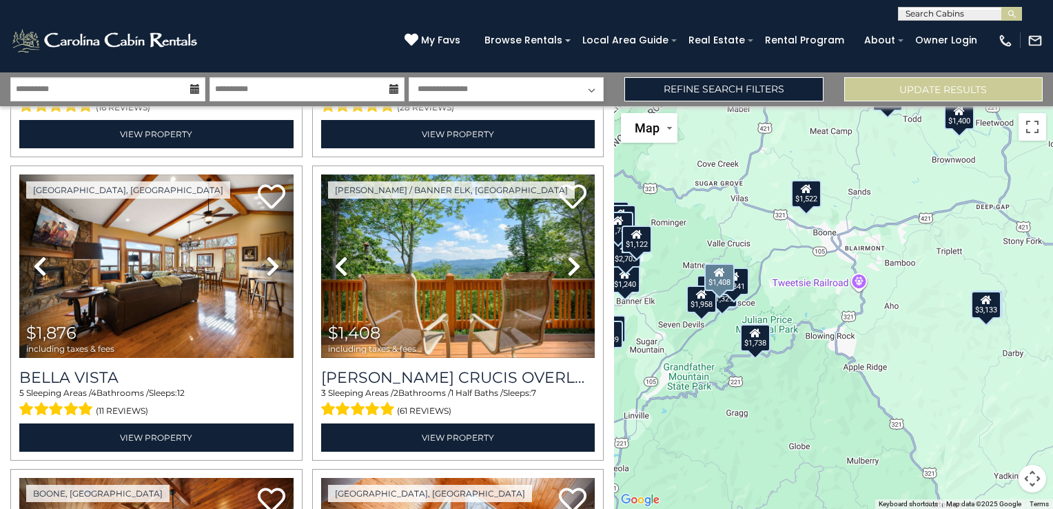
click at [729, 229] on div "$3,484 $1,537 $2,095 $2,531 $2,192 $1,180 $3,133 $1,240 $837 $2,903 $1,540 $2,4…" at bounding box center [833, 307] width 439 height 402
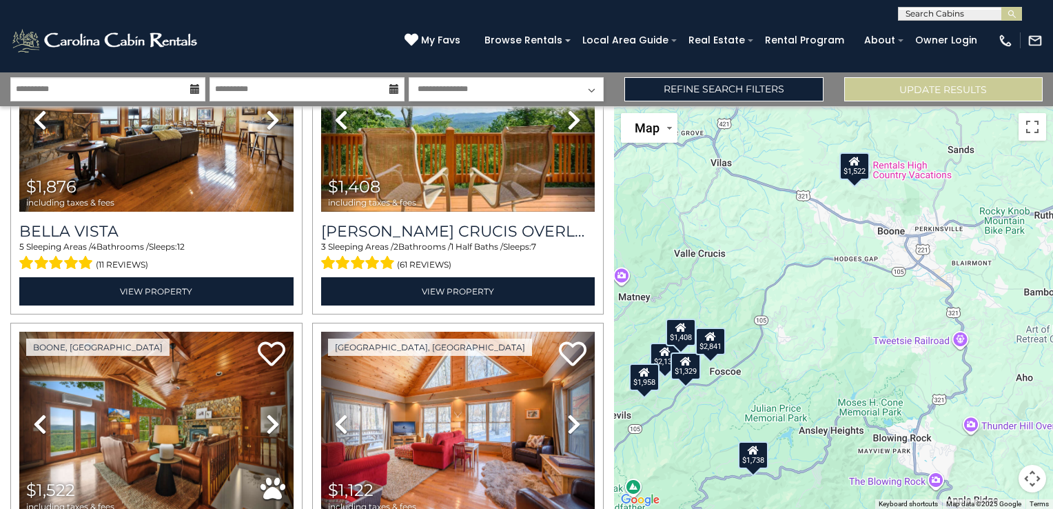
scroll to position [3548, 0]
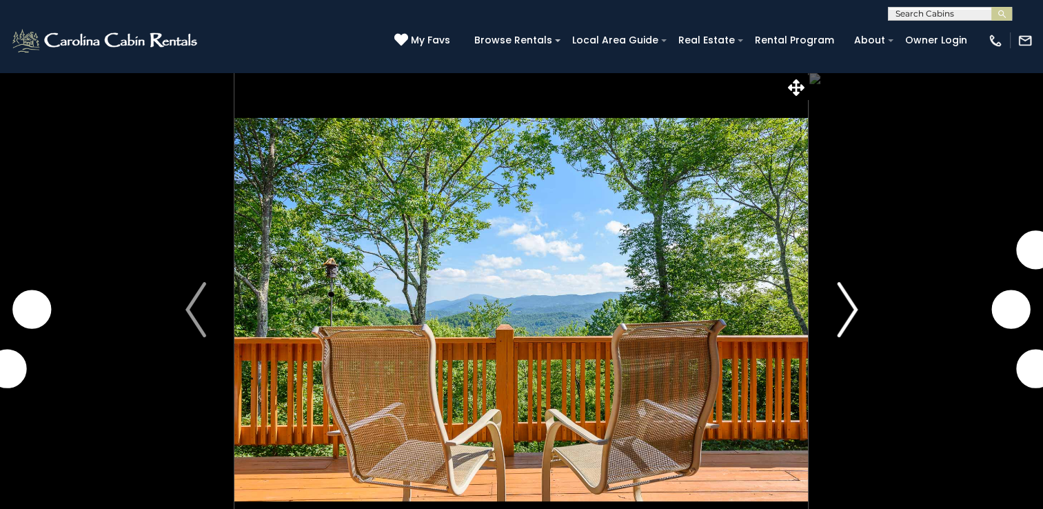
click at [848, 309] on img "Next" at bounding box center [847, 309] width 21 height 55
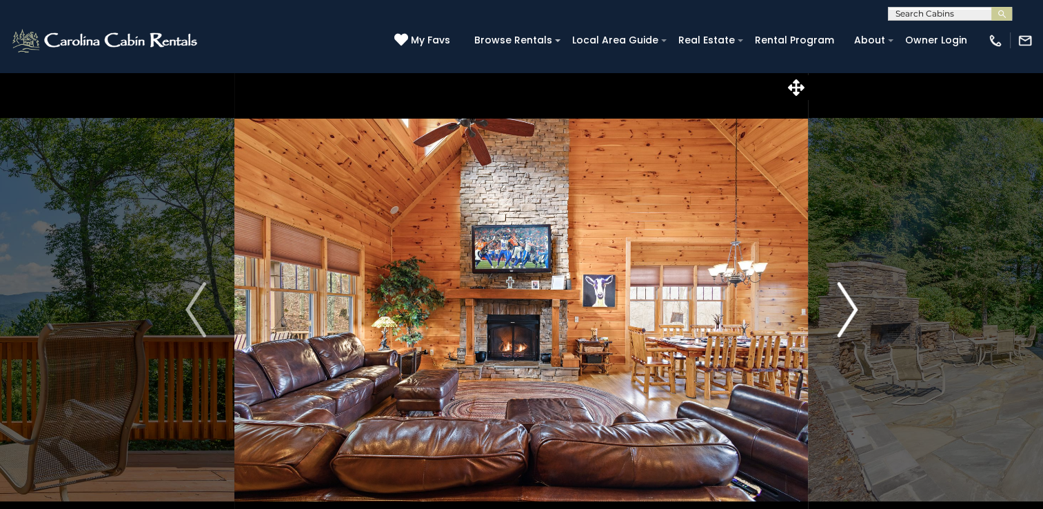
click at [854, 318] on img "Next" at bounding box center [847, 309] width 21 height 55
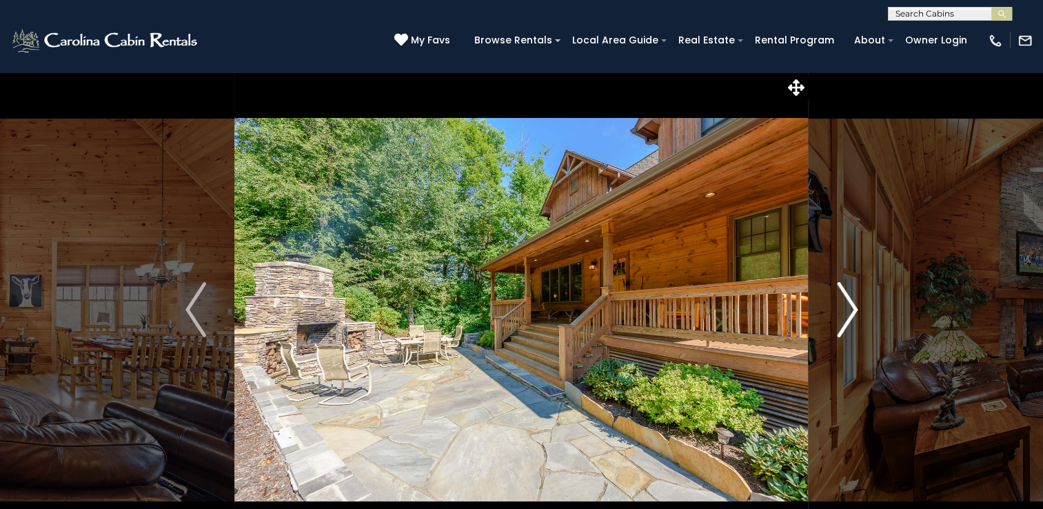
click at [854, 318] on img "Next" at bounding box center [847, 309] width 21 height 55
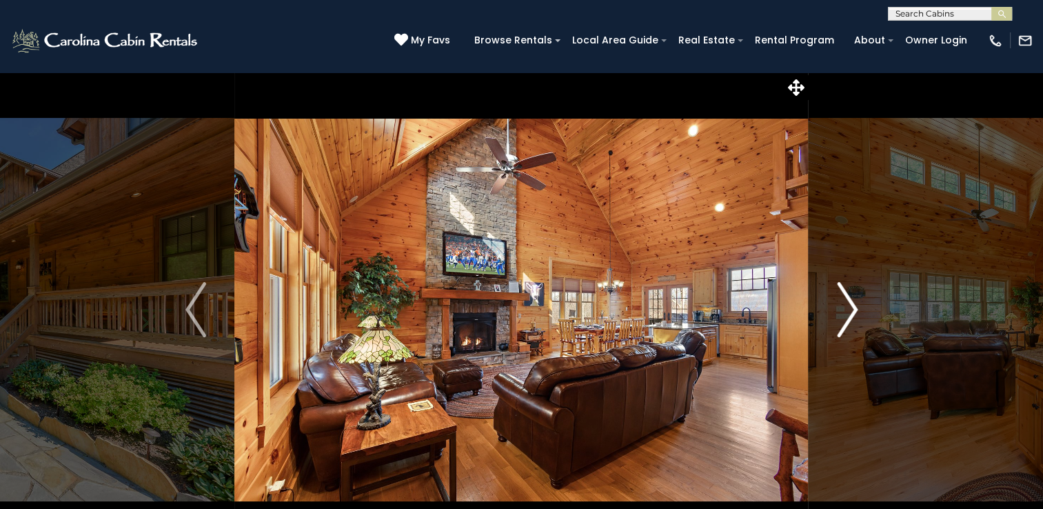
click at [854, 318] on img "Next" at bounding box center [847, 309] width 21 height 55
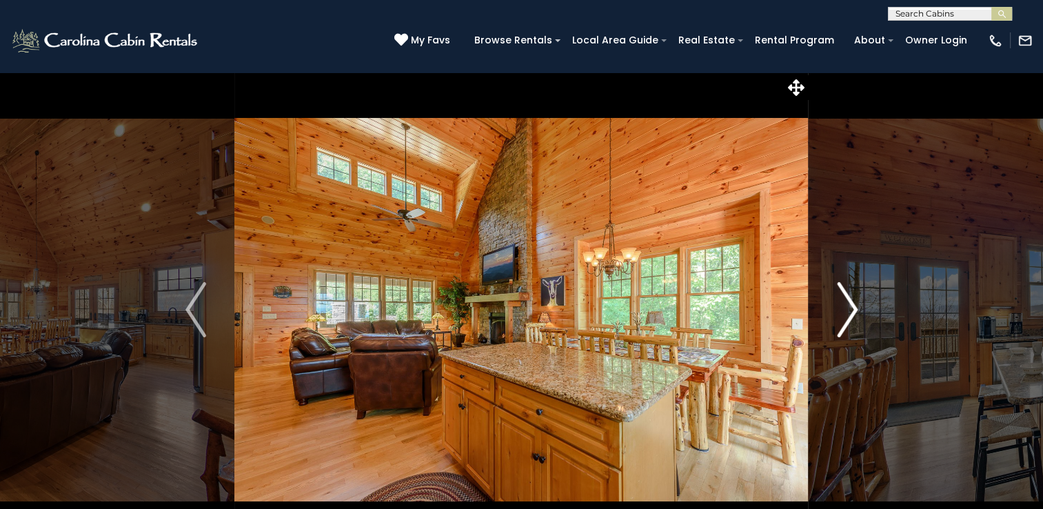
click at [845, 319] on img "Next" at bounding box center [847, 309] width 21 height 55
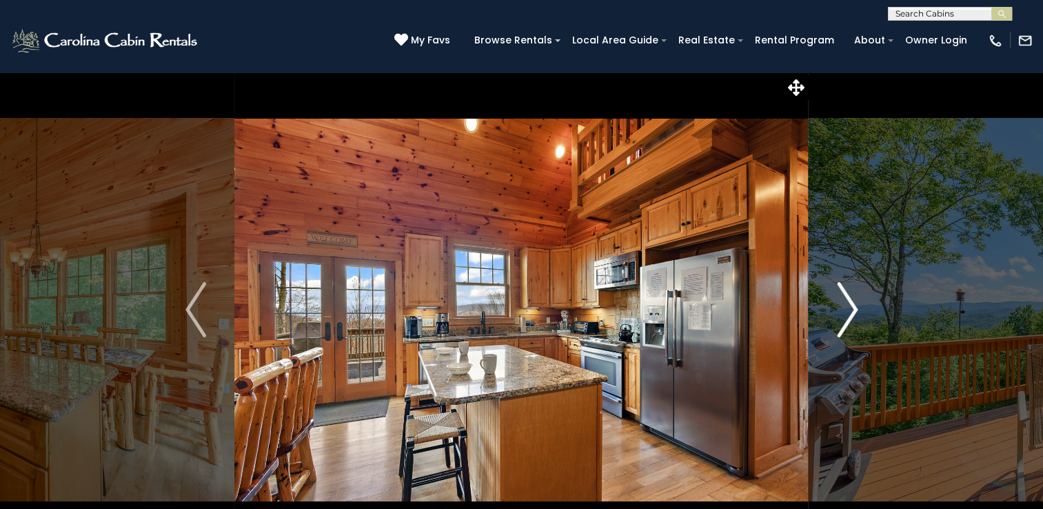
click at [845, 322] on img "Next" at bounding box center [847, 309] width 21 height 55
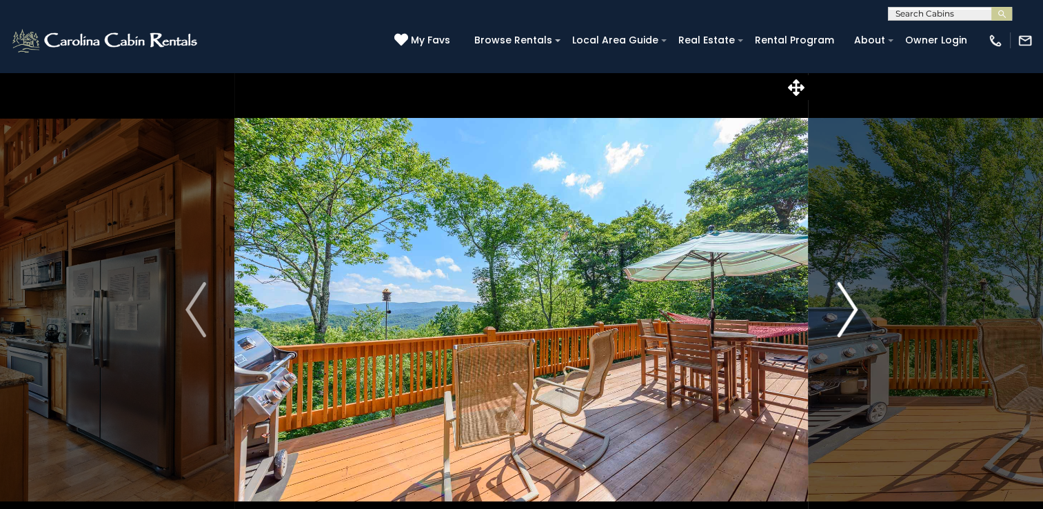
click at [845, 322] on img "Next" at bounding box center [847, 309] width 21 height 55
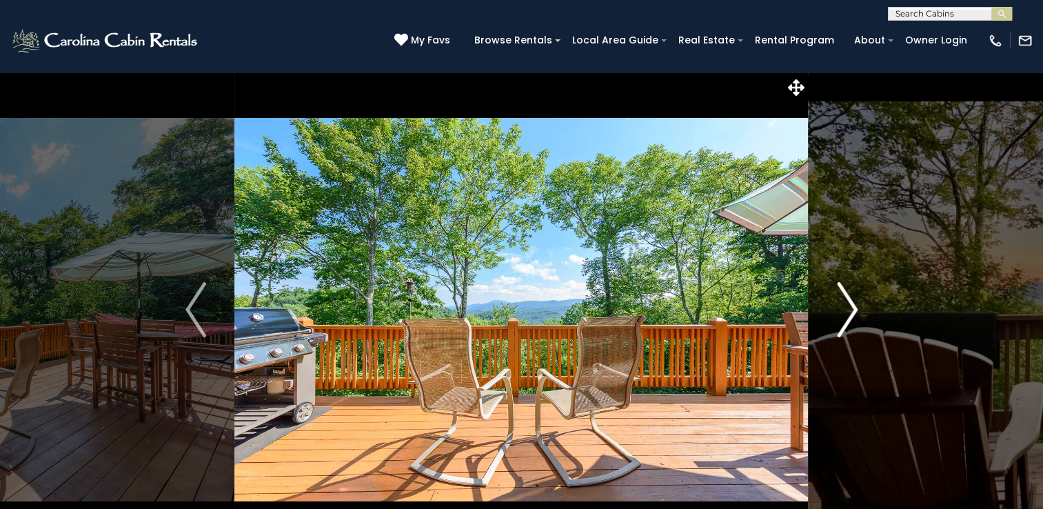
click at [845, 323] on img "Next" at bounding box center [847, 309] width 21 height 55
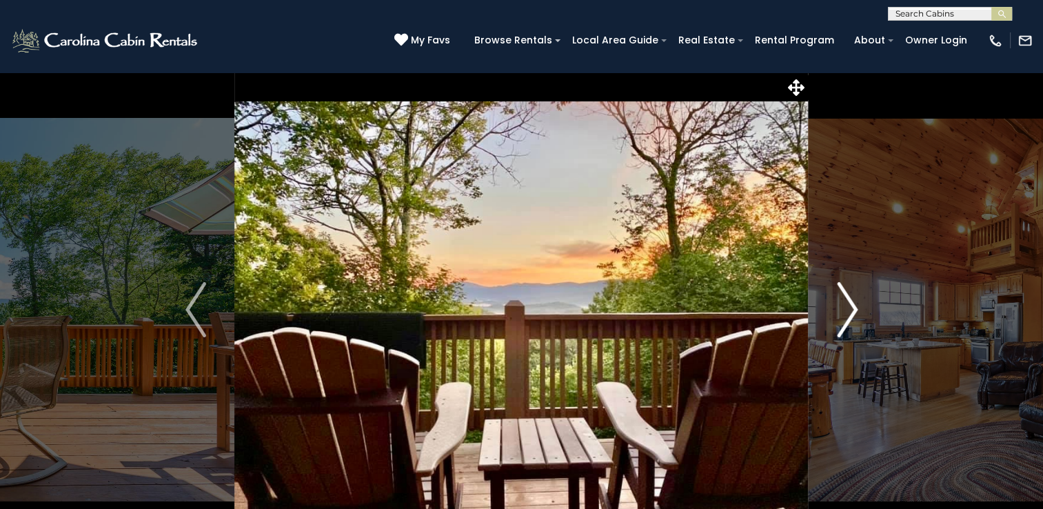
click at [845, 323] on img "Next" at bounding box center [847, 309] width 21 height 55
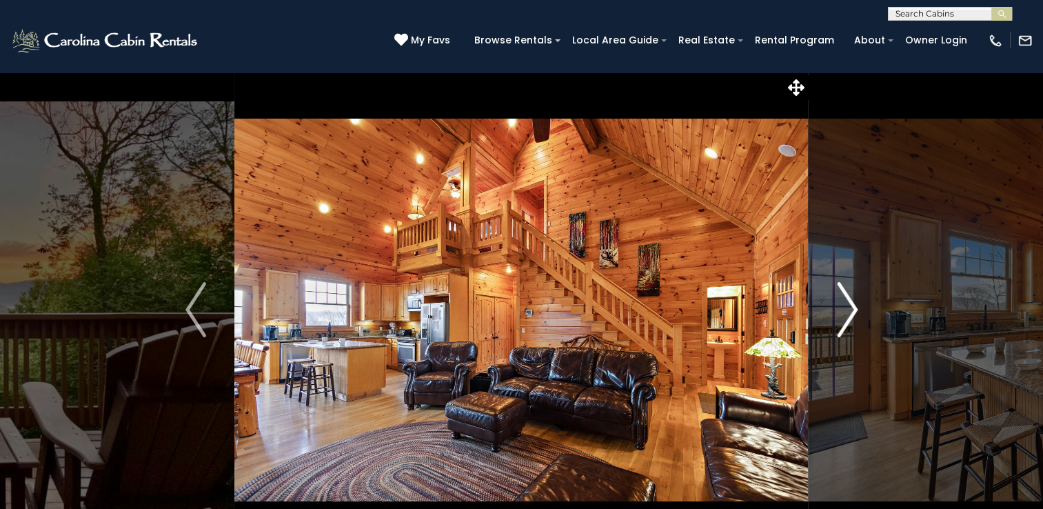
click at [845, 323] on img "Next" at bounding box center [847, 309] width 21 height 55
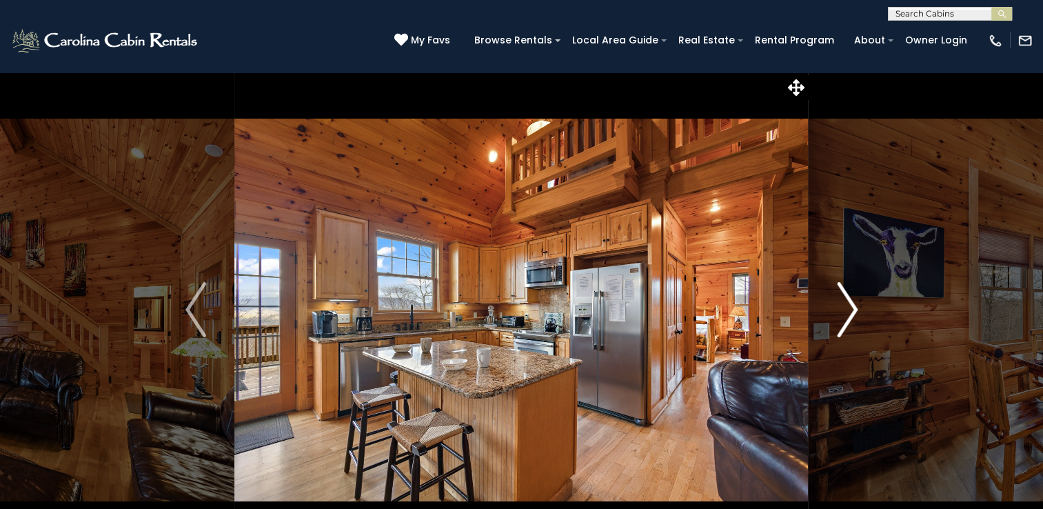
click at [845, 325] on img "Next" at bounding box center [847, 309] width 21 height 55
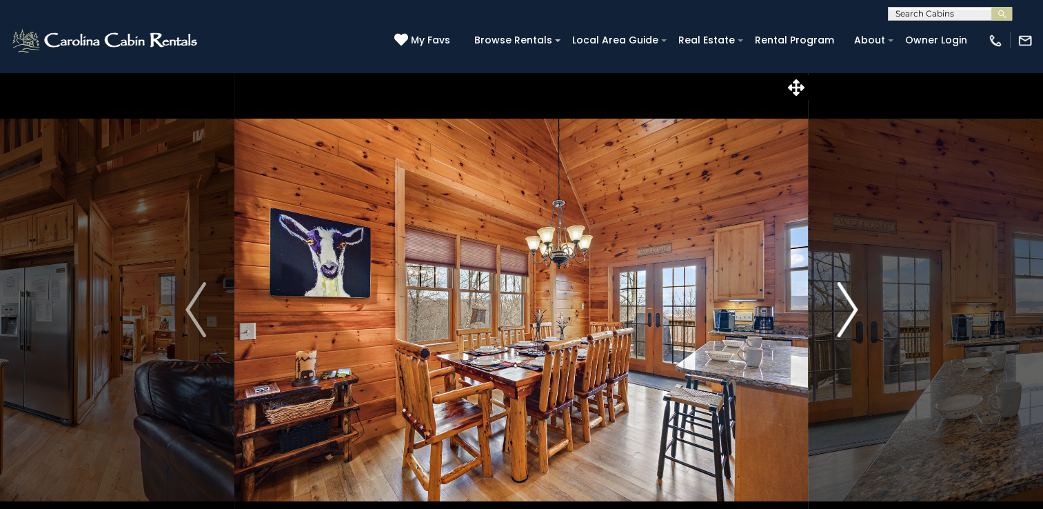
click at [845, 328] on img "Next" at bounding box center [847, 309] width 21 height 55
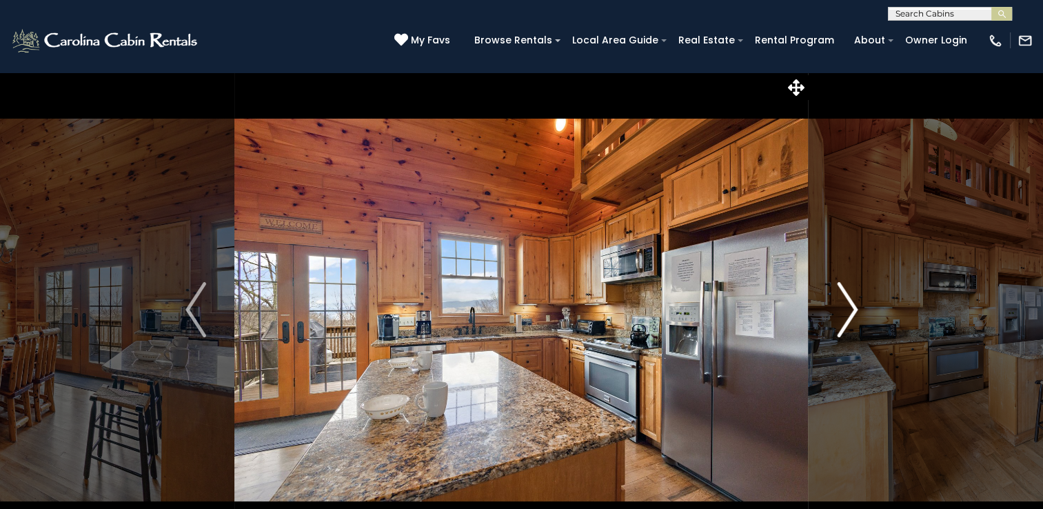
click at [845, 331] on img "Next" at bounding box center [847, 309] width 21 height 55
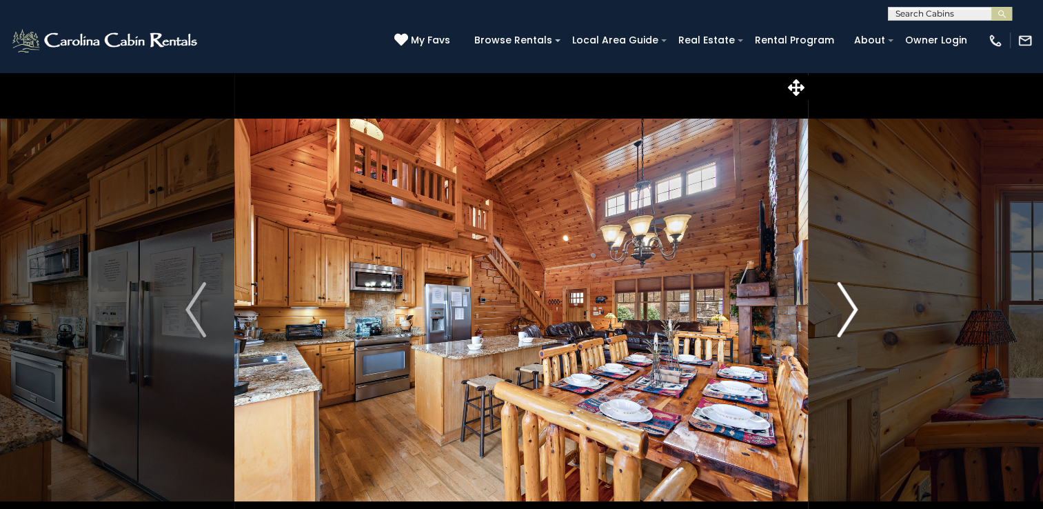
click at [846, 333] on img "Next" at bounding box center [847, 309] width 21 height 55
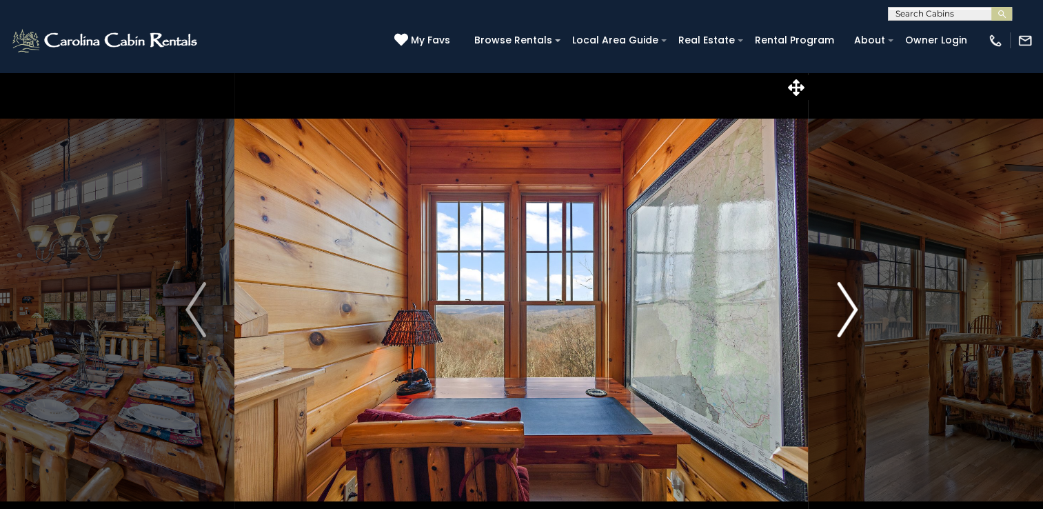
click at [846, 333] on img "Next" at bounding box center [847, 309] width 21 height 55
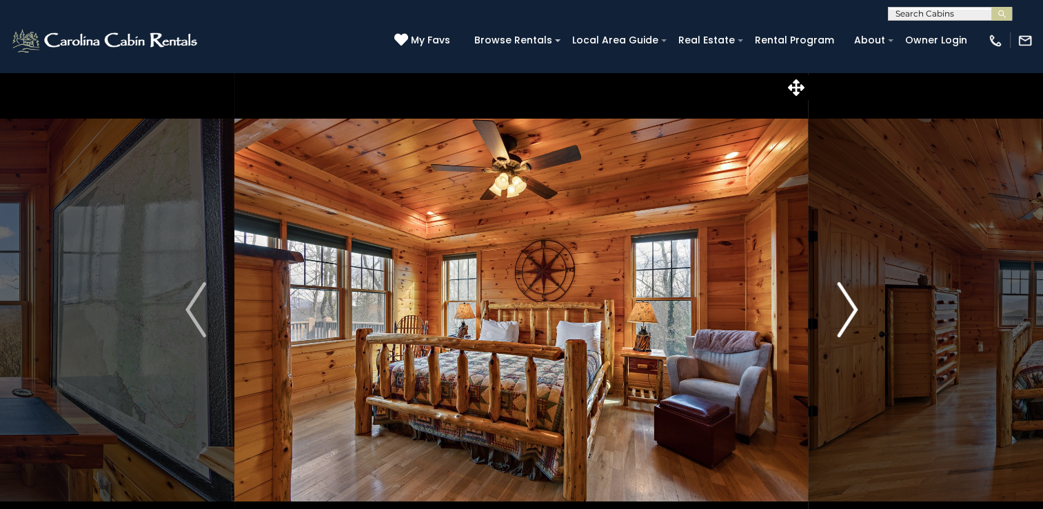
click at [846, 333] on img "Next" at bounding box center [847, 309] width 21 height 55
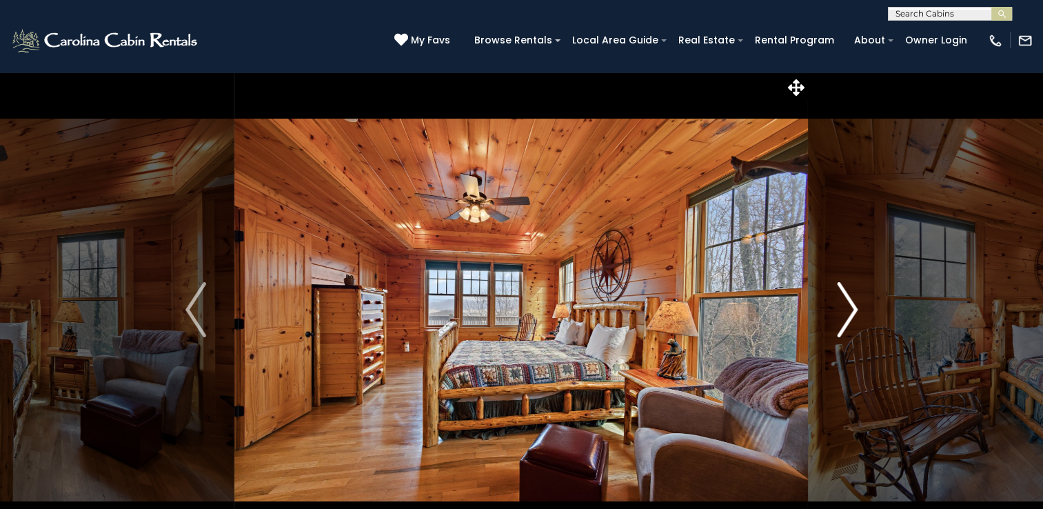
click at [846, 333] on img "Next" at bounding box center [847, 309] width 21 height 55
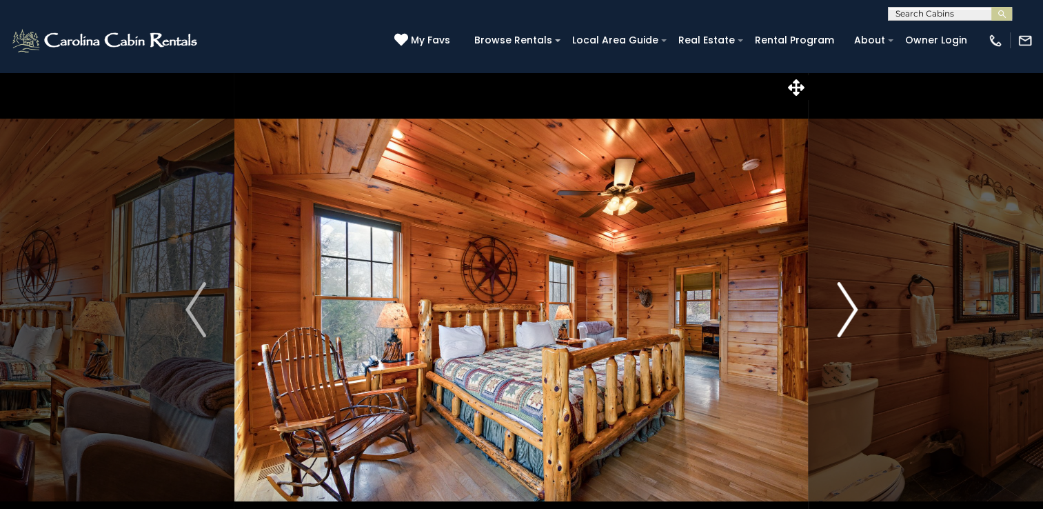
click at [846, 333] on img "Next" at bounding box center [847, 309] width 21 height 55
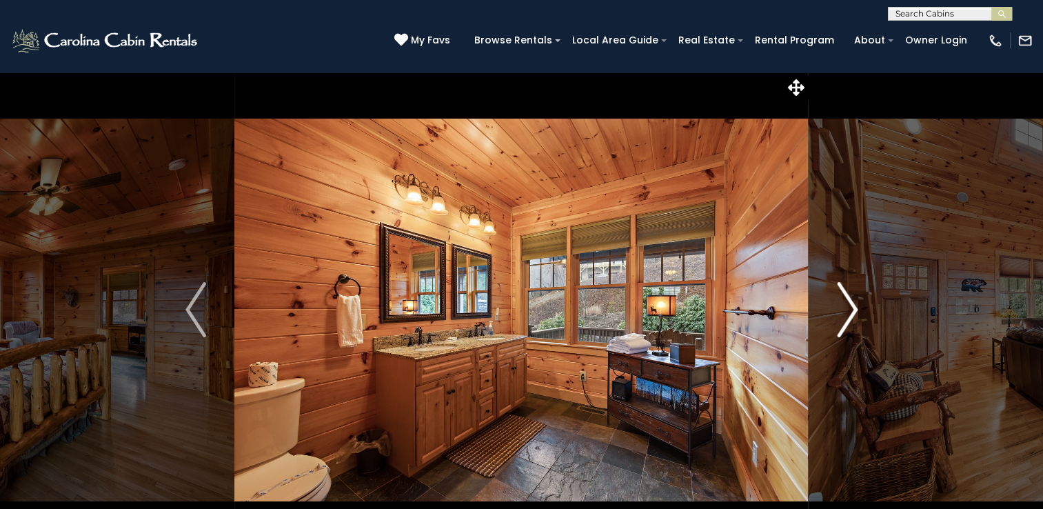
click at [846, 338] on button "Next" at bounding box center [846, 309] width 77 height 475
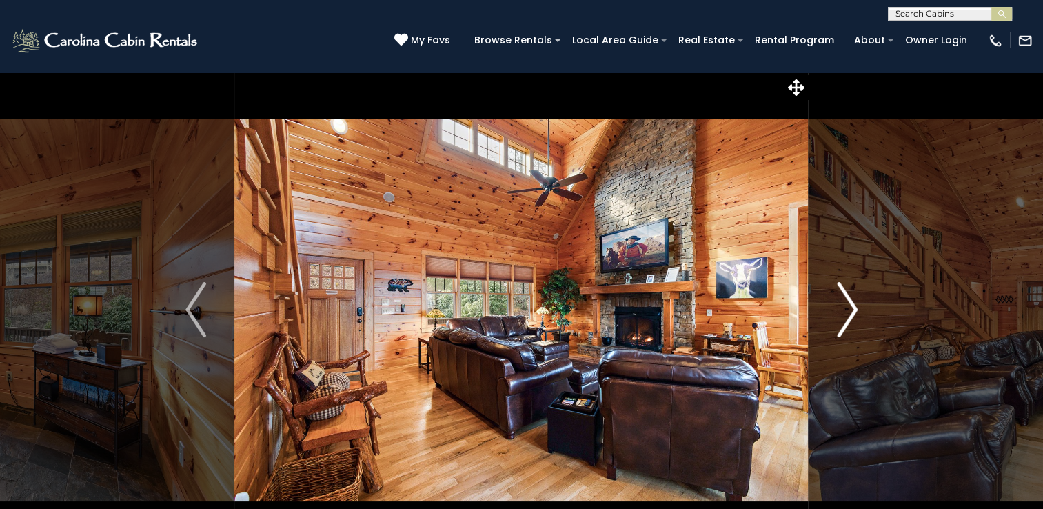
click at [846, 338] on button "Next" at bounding box center [846, 309] width 77 height 475
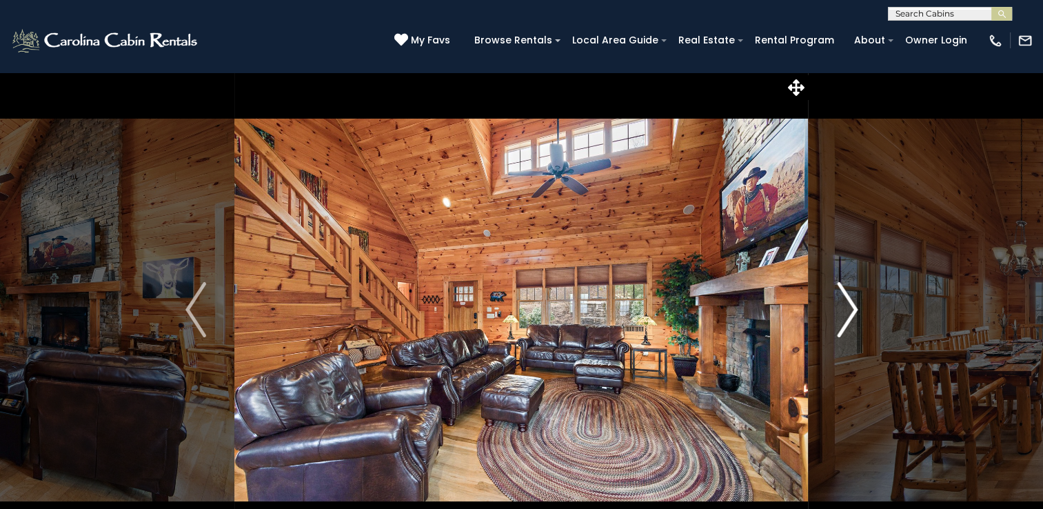
click at [846, 338] on button "Next" at bounding box center [846, 309] width 77 height 475
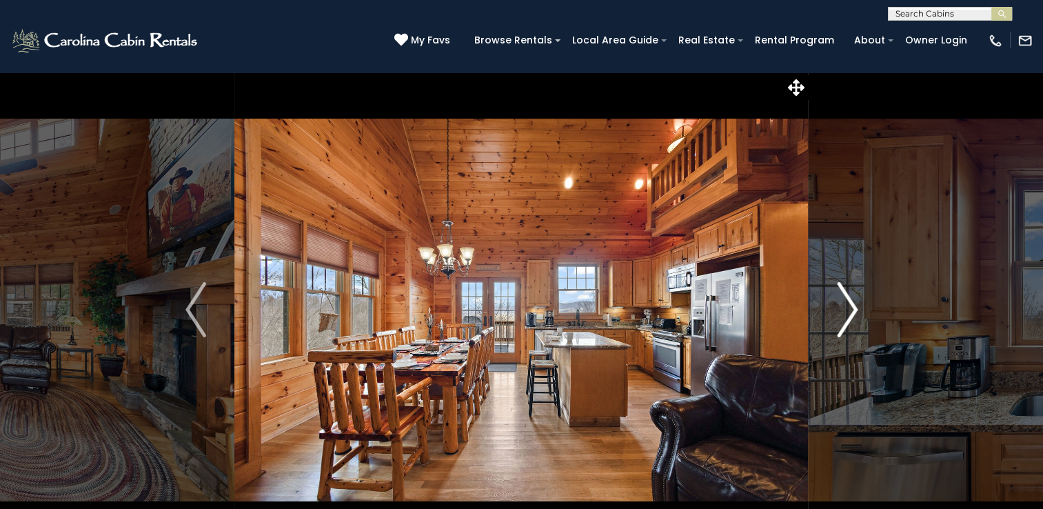
click at [846, 338] on button "Next" at bounding box center [846, 309] width 77 height 475
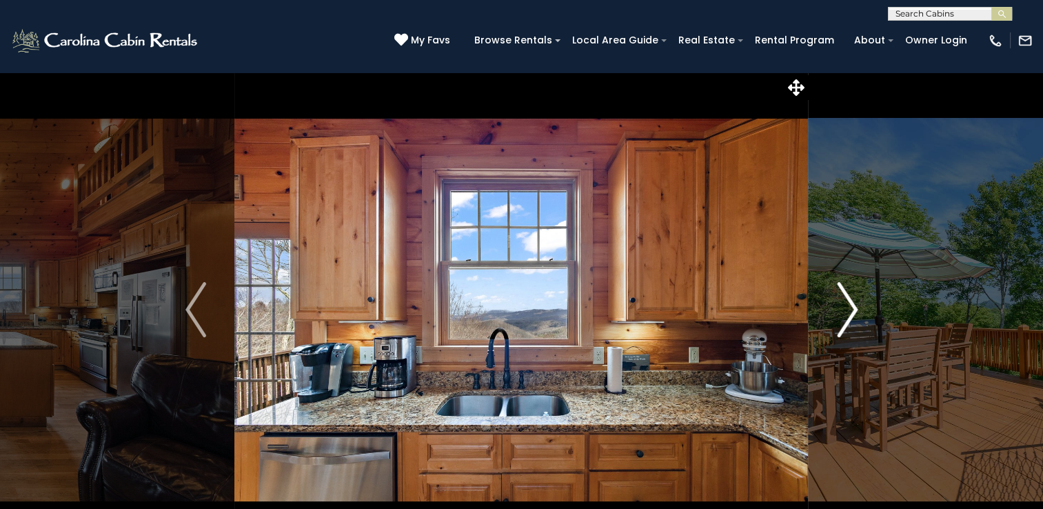
click at [846, 338] on button "Next" at bounding box center [846, 309] width 77 height 475
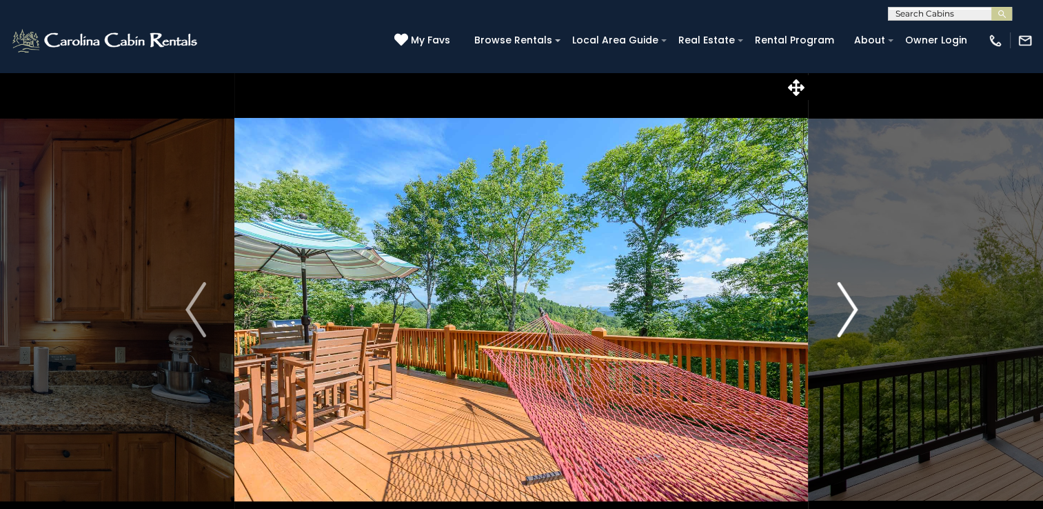
click at [846, 338] on button "Next" at bounding box center [846, 309] width 77 height 475
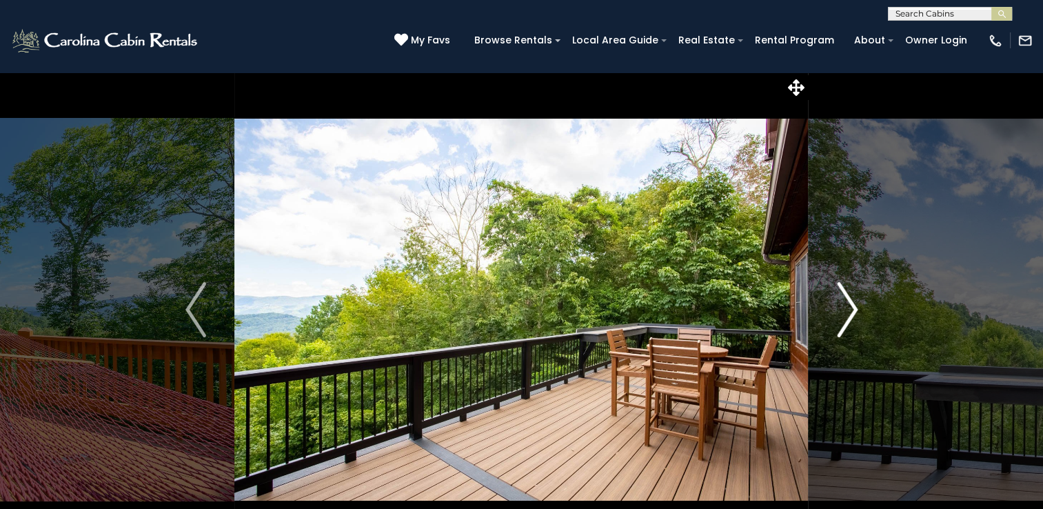
click at [846, 338] on button "Next" at bounding box center [846, 309] width 77 height 475
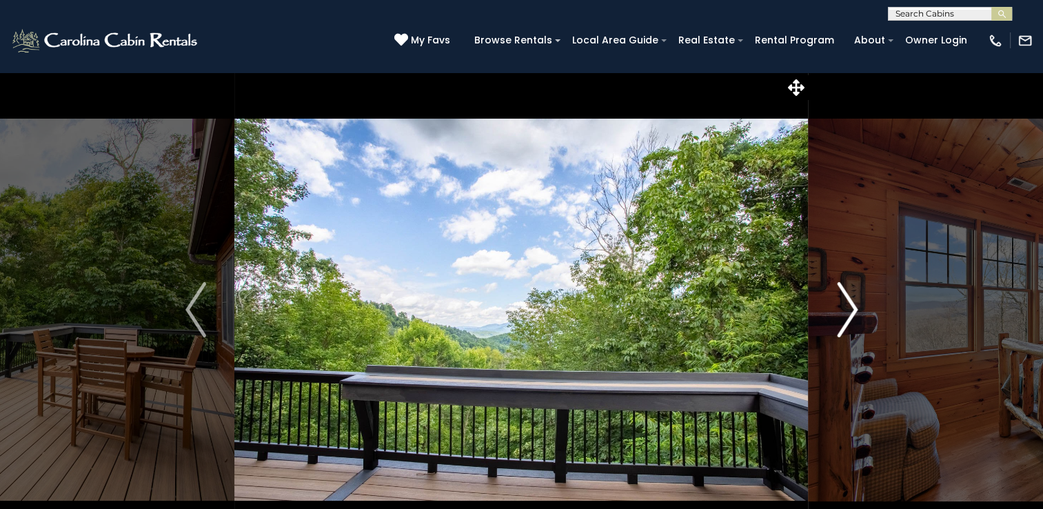
click at [846, 338] on button "Next" at bounding box center [846, 309] width 77 height 475
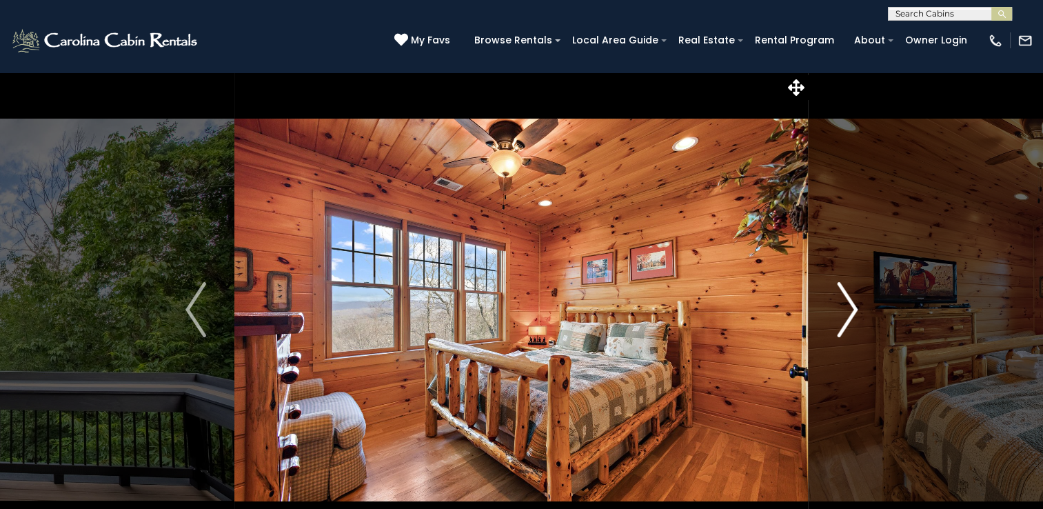
click at [846, 338] on button "Next" at bounding box center [846, 309] width 77 height 475
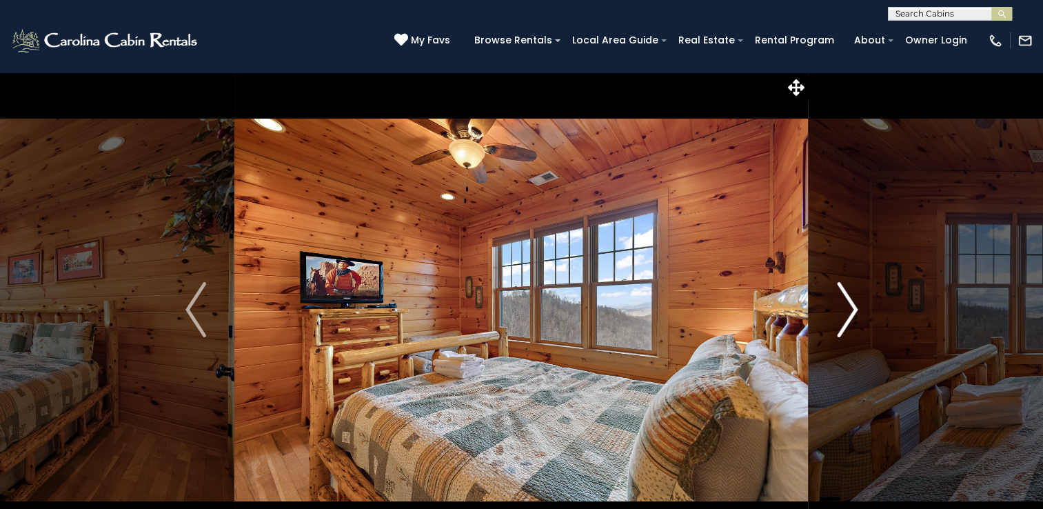
click at [846, 338] on button "Next" at bounding box center [846, 309] width 77 height 475
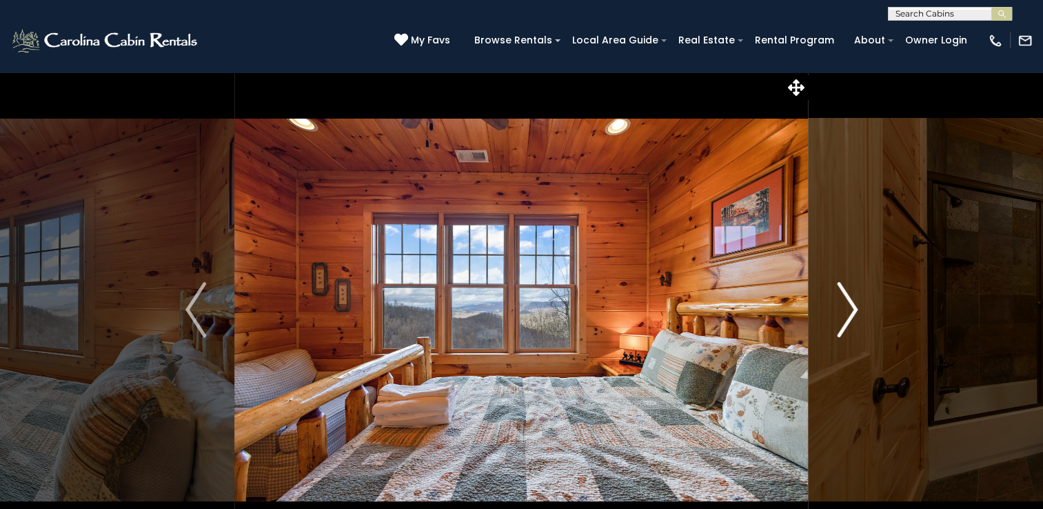
click at [846, 338] on button "Next" at bounding box center [846, 309] width 77 height 475
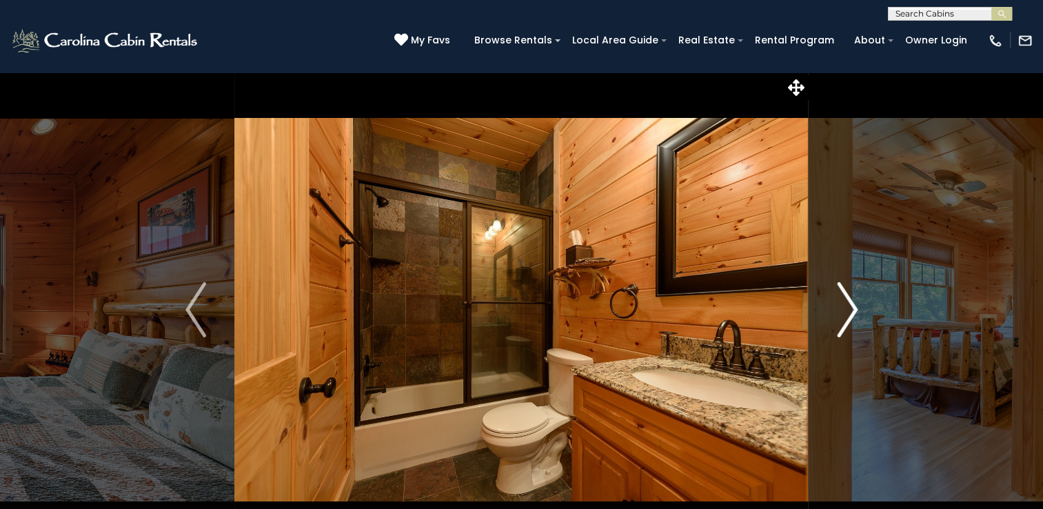
click at [846, 338] on button "Next" at bounding box center [846, 309] width 77 height 475
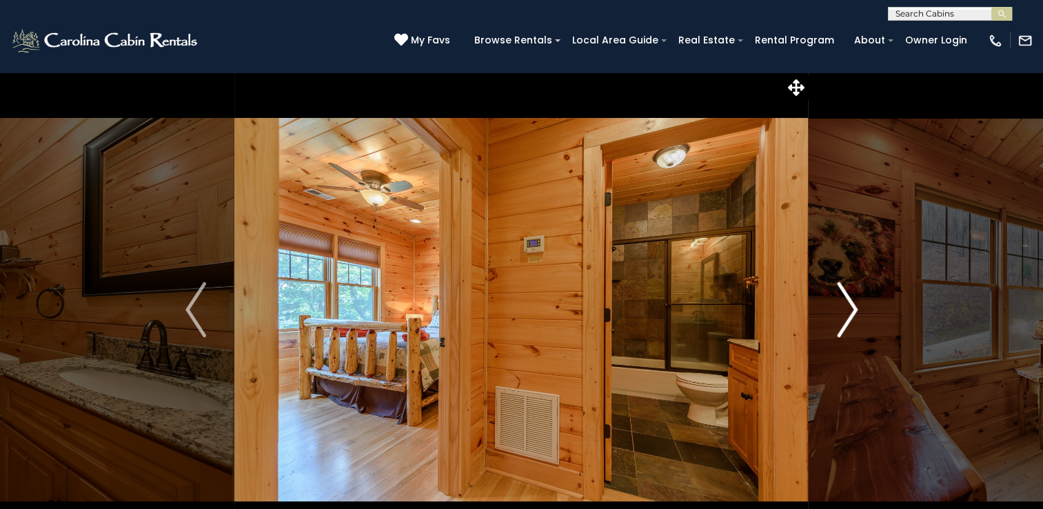
click at [846, 338] on button "Next" at bounding box center [846, 309] width 77 height 475
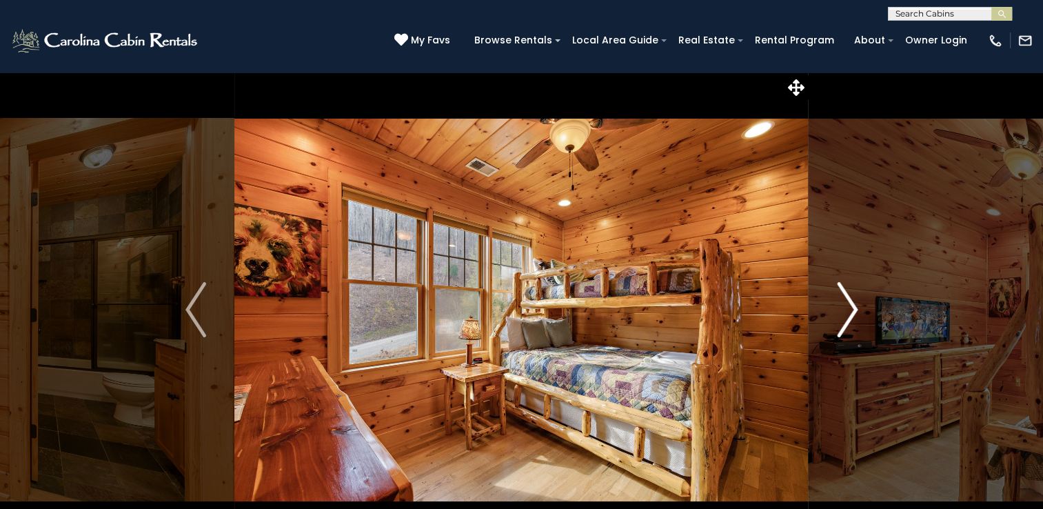
click at [846, 338] on button "Next" at bounding box center [846, 309] width 77 height 475
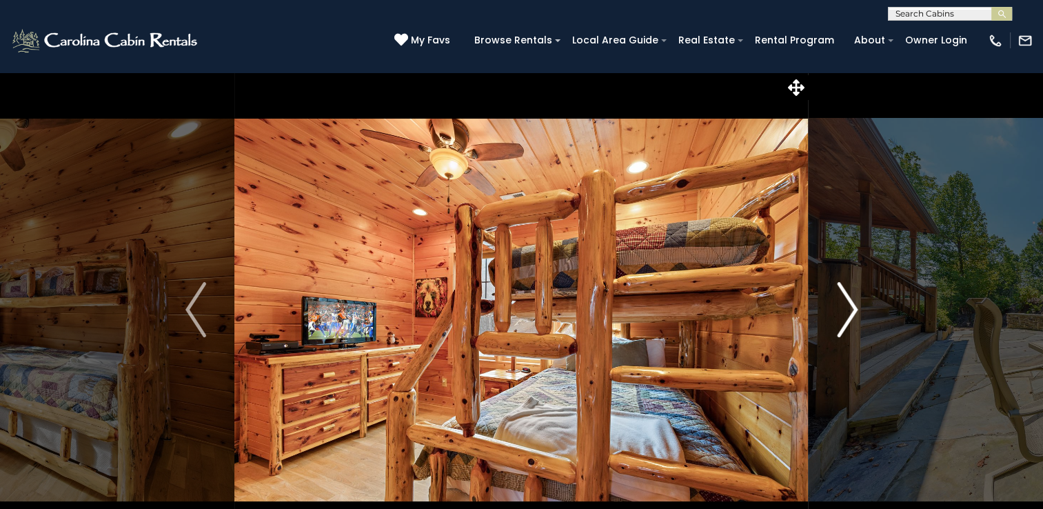
click at [846, 338] on button "Next" at bounding box center [846, 309] width 77 height 475
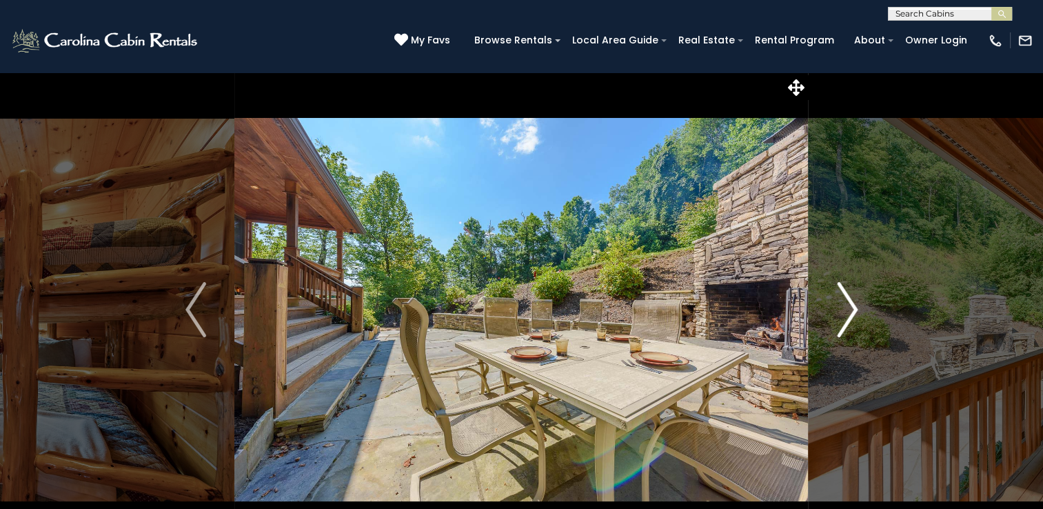
click at [846, 338] on button "Next" at bounding box center [846, 309] width 77 height 475
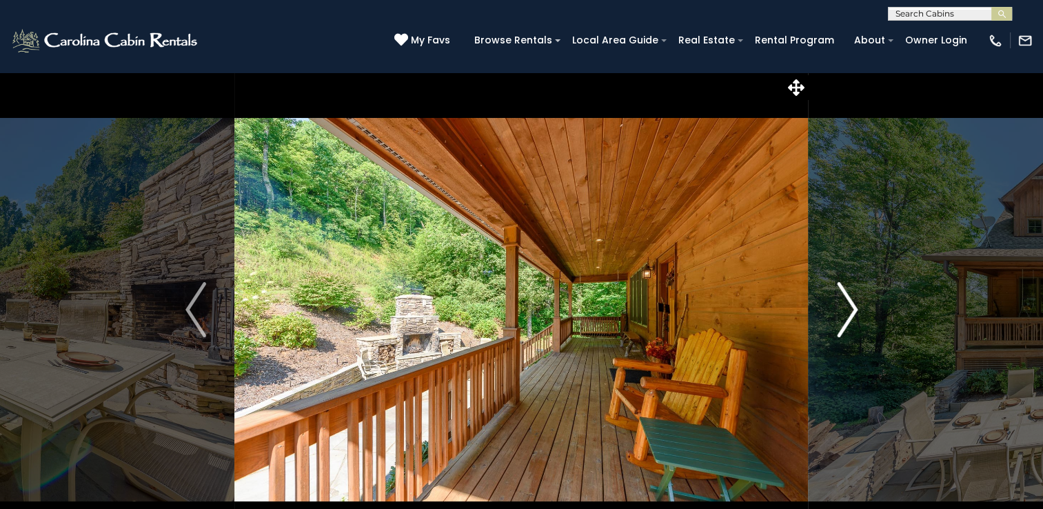
click at [846, 338] on button "Next" at bounding box center [846, 309] width 77 height 475
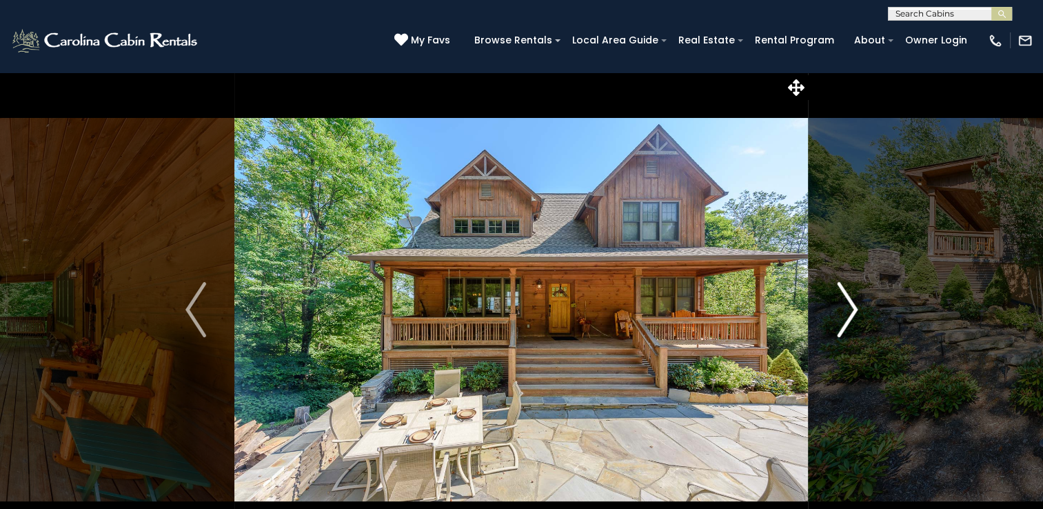
click at [846, 338] on button "Next" at bounding box center [846, 309] width 77 height 475
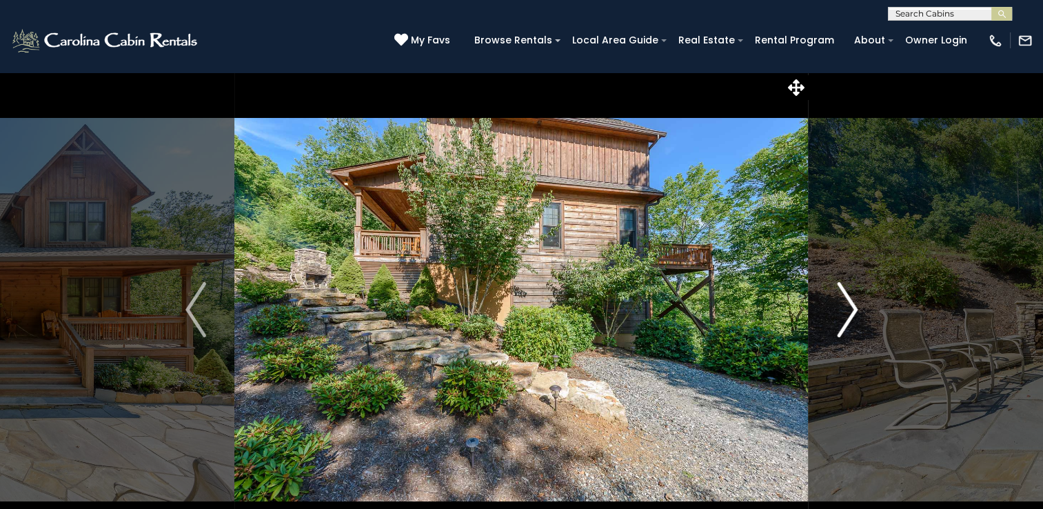
click at [846, 338] on button "Next" at bounding box center [846, 309] width 77 height 475
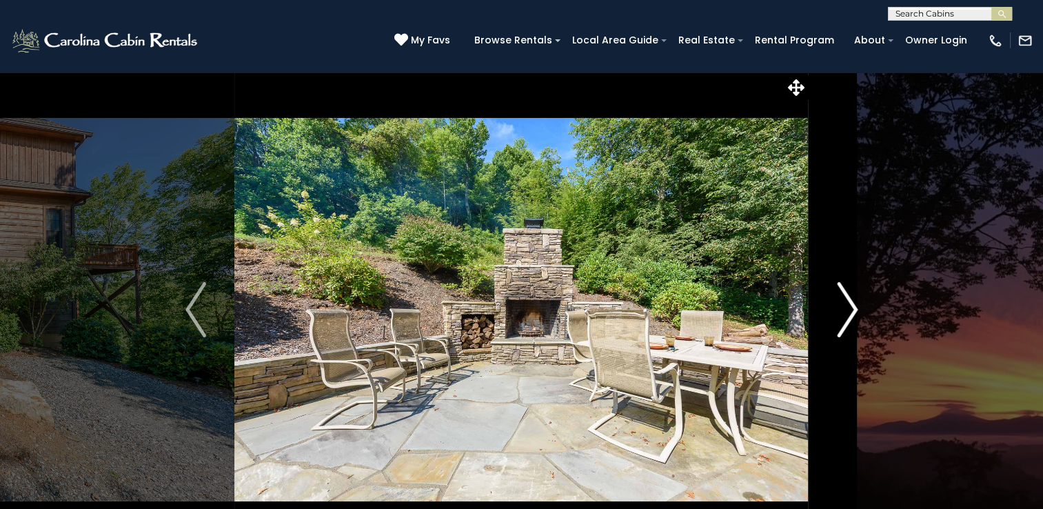
click at [846, 338] on button "Next" at bounding box center [846, 309] width 77 height 475
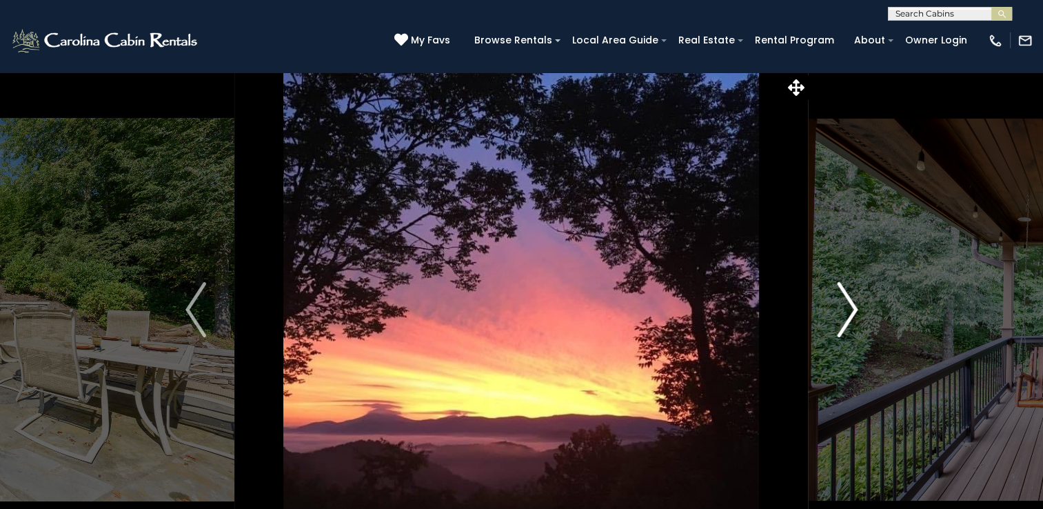
click at [846, 340] on button "Next" at bounding box center [846, 309] width 77 height 475
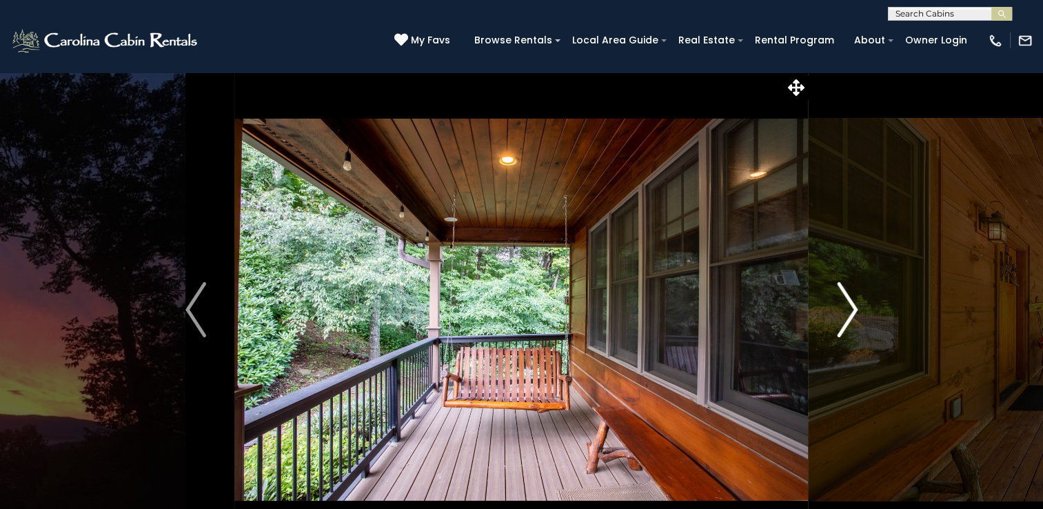
click at [846, 340] on button "Next" at bounding box center [846, 309] width 77 height 475
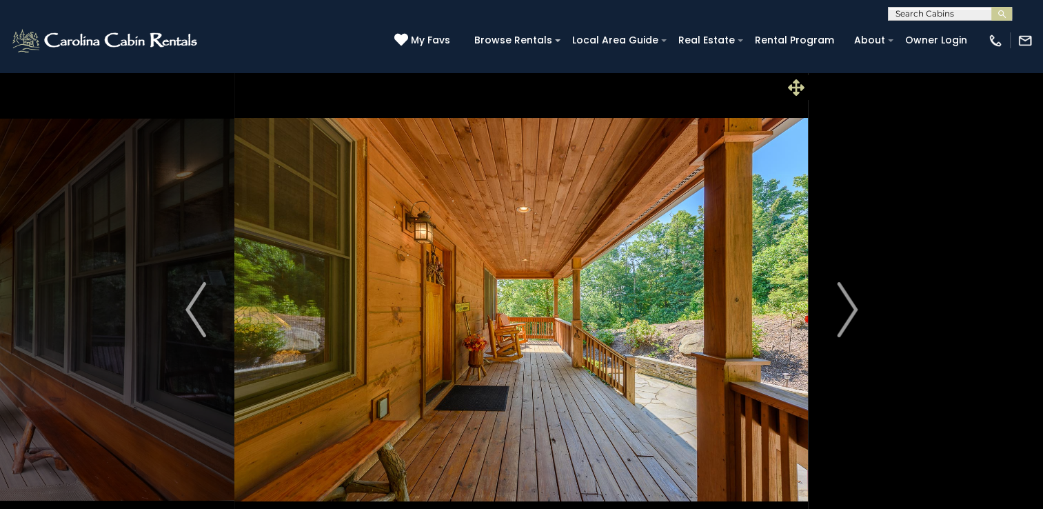
click at [795, 85] on icon at bounding box center [796, 87] width 17 height 17
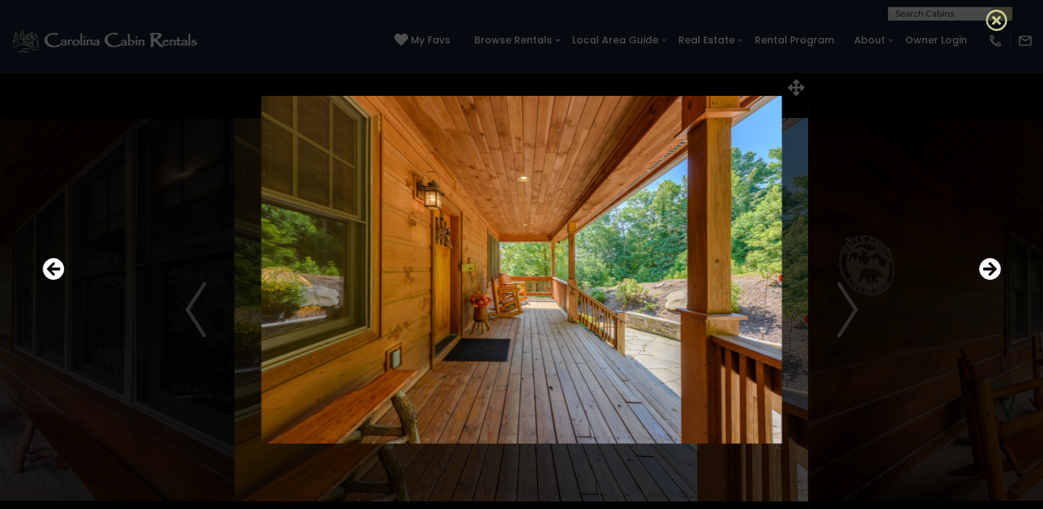
click at [997, 20] on icon at bounding box center [996, 20] width 22 height 22
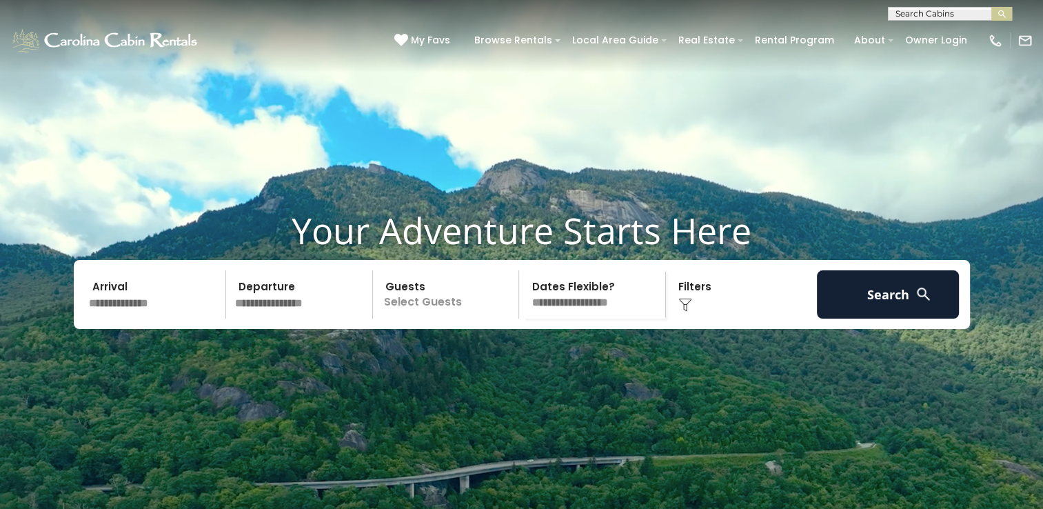
click at [147, 318] on input "text" at bounding box center [155, 294] width 143 height 48
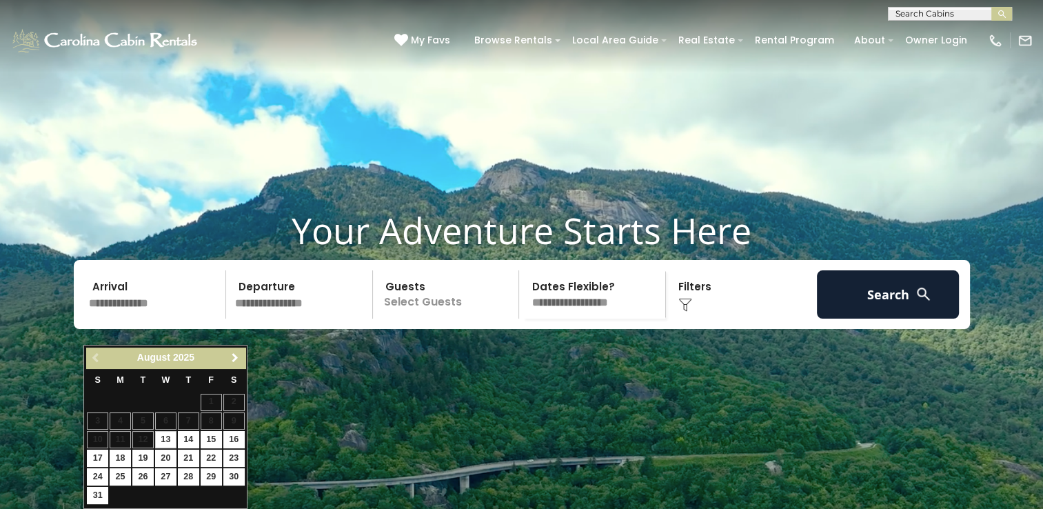
click at [232, 354] on span "Next" at bounding box center [234, 357] width 11 height 11
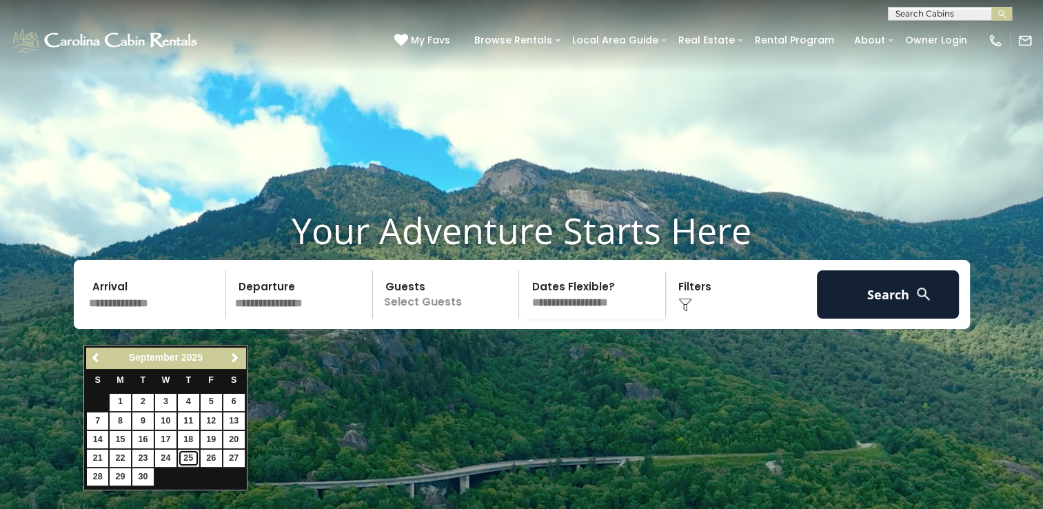
click at [192, 453] on link "25" at bounding box center [188, 457] width 21 height 17
type input "*******"
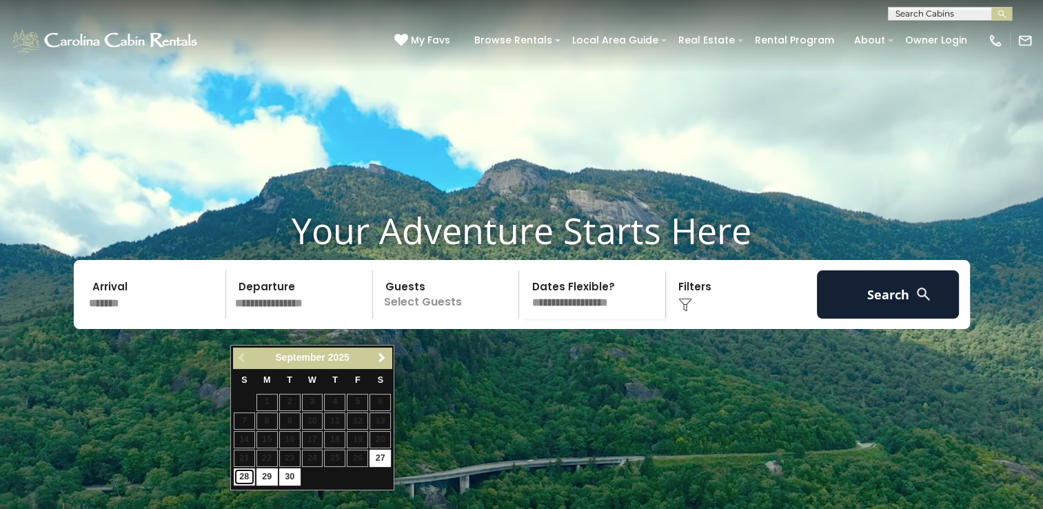
click at [240, 475] on link "28" at bounding box center [244, 476] width 21 height 17
type input "*******"
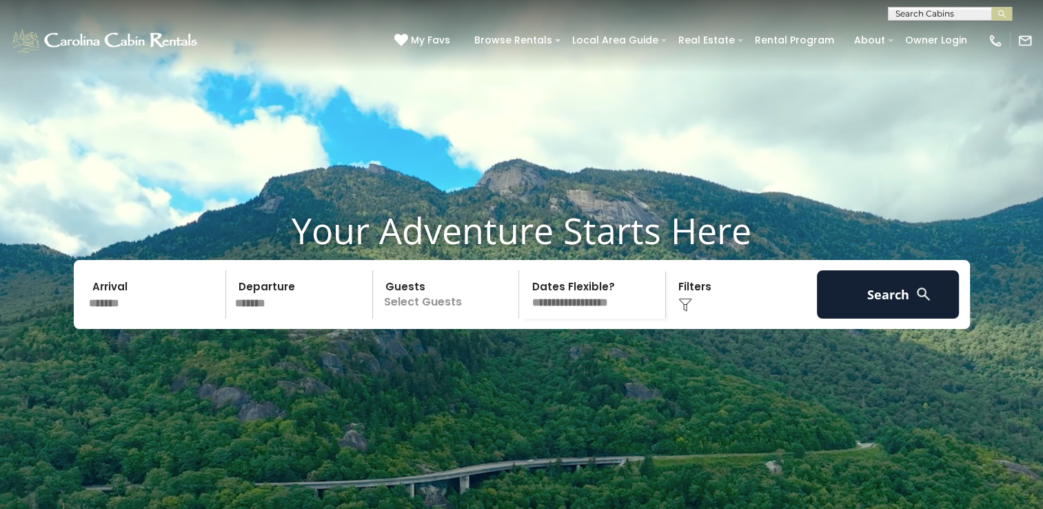
click at [462, 318] on p "Select Guests" at bounding box center [448, 294] width 142 height 48
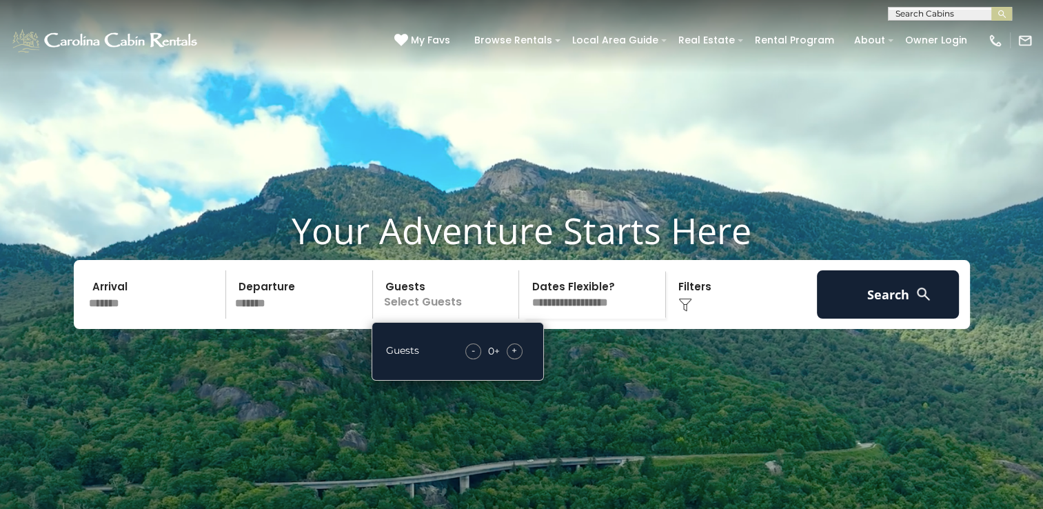
click at [513, 357] on span "+" at bounding box center [514, 350] width 6 height 14
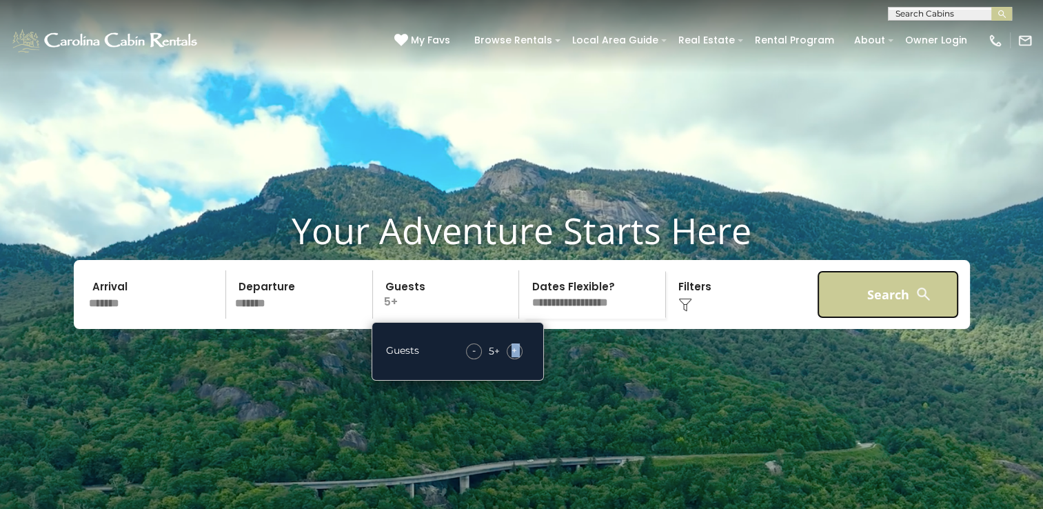
click at [857, 318] on button "Search" at bounding box center [888, 294] width 143 height 48
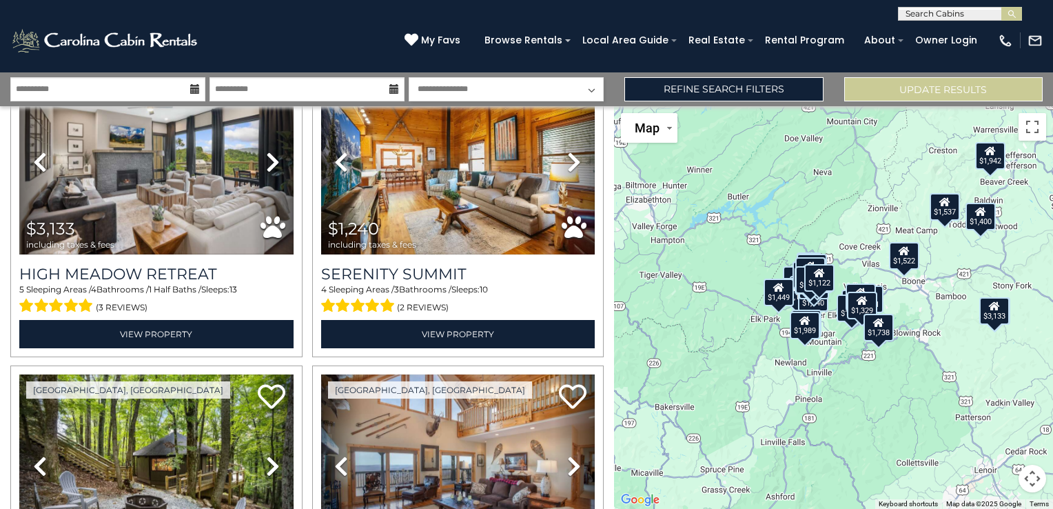
scroll to position [1120, 0]
